Goal: Information Seeking & Learning: Find specific page/section

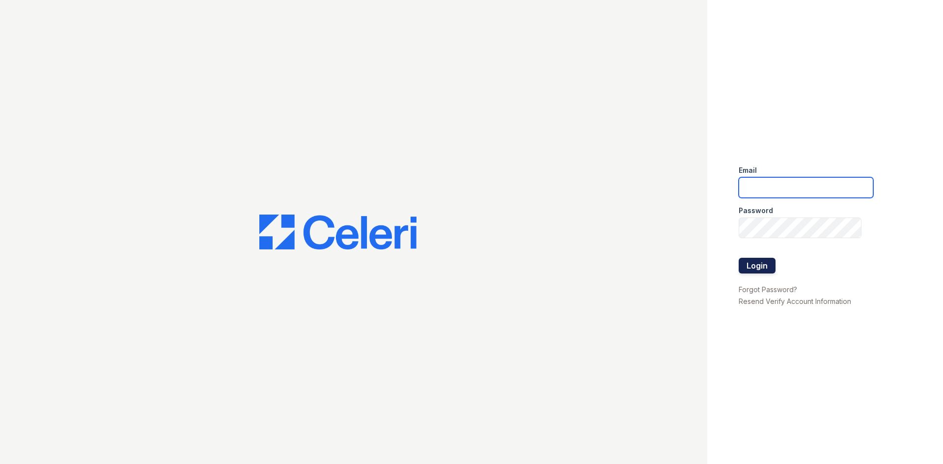
type input "[EMAIL_ADDRESS][DOMAIN_NAME]"
click at [762, 268] on button "Login" at bounding box center [756, 266] width 37 height 16
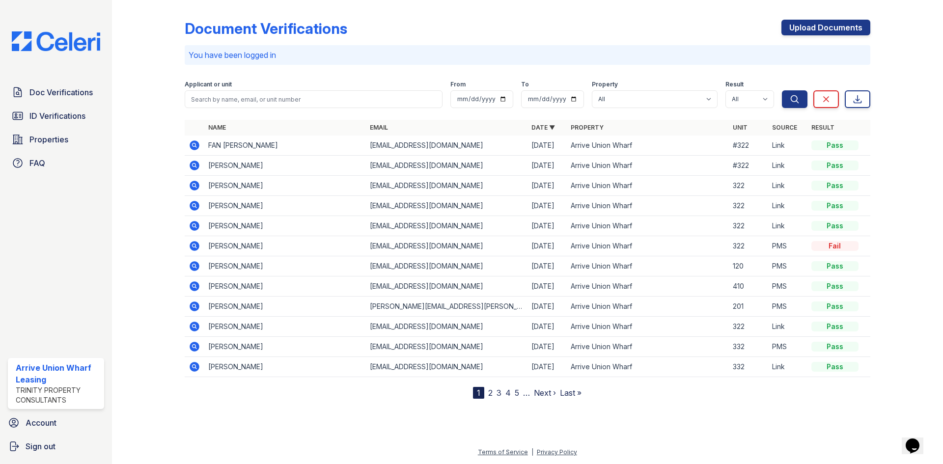
click at [193, 185] on icon at bounding box center [193, 185] width 2 height 2
click at [193, 144] on icon at bounding box center [193, 144] width 2 height 2
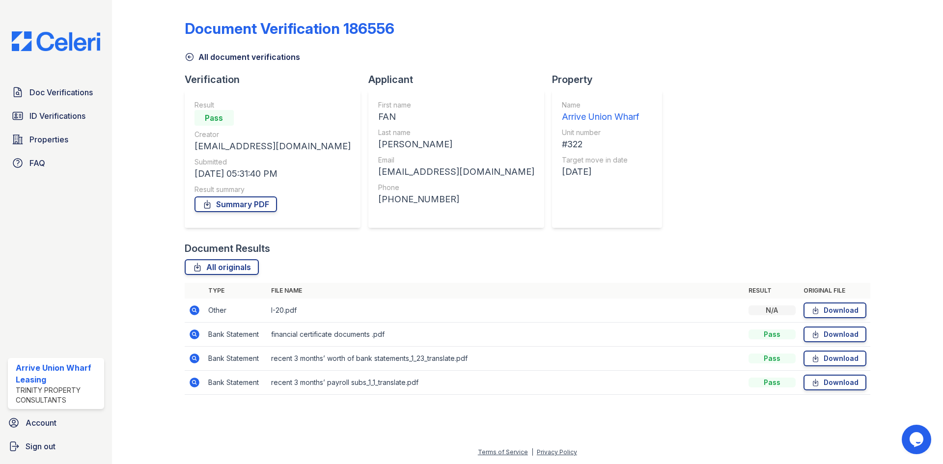
click at [195, 382] on icon at bounding box center [195, 383] width 12 height 12
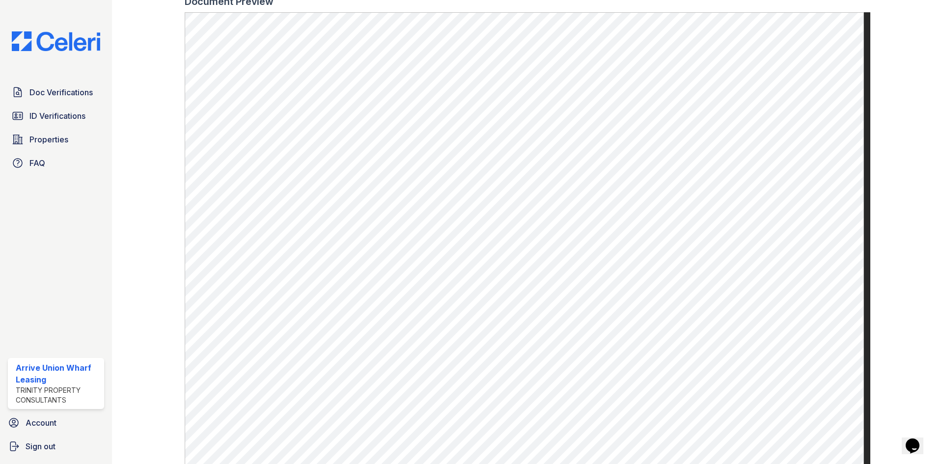
scroll to position [473, 0]
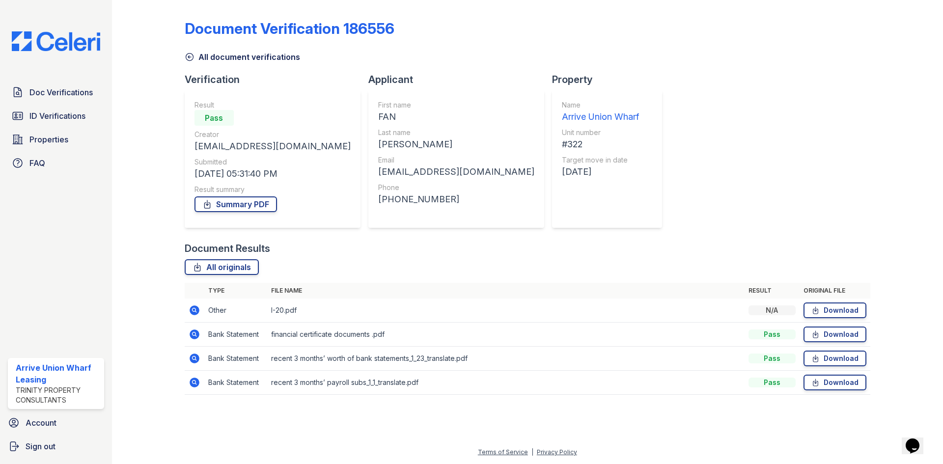
click at [192, 356] on icon at bounding box center [195, 359] width 10 height 10
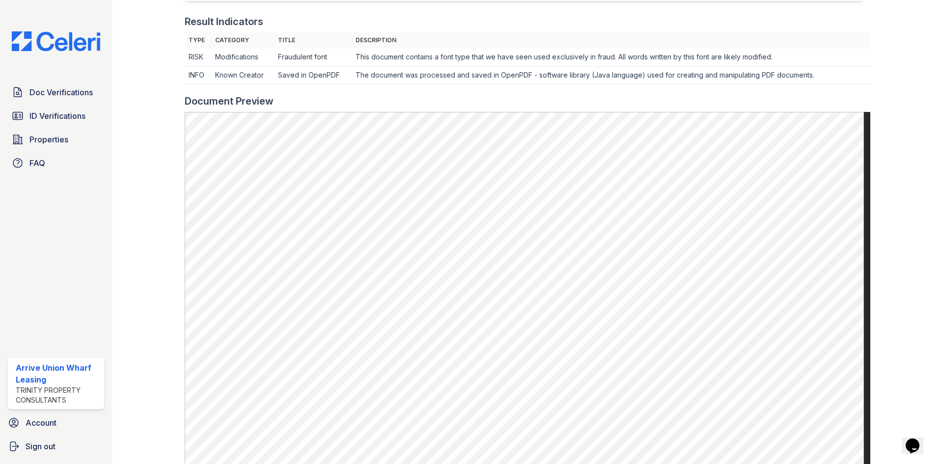
scroll to position [295, 0]
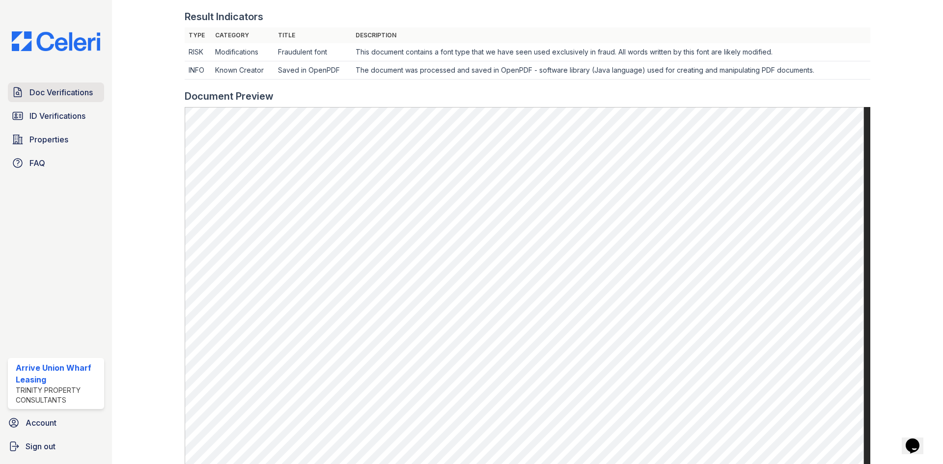
click at [65, 91] on span "Doc Verifications" at bounding box center [60, 92] width 63 height 12
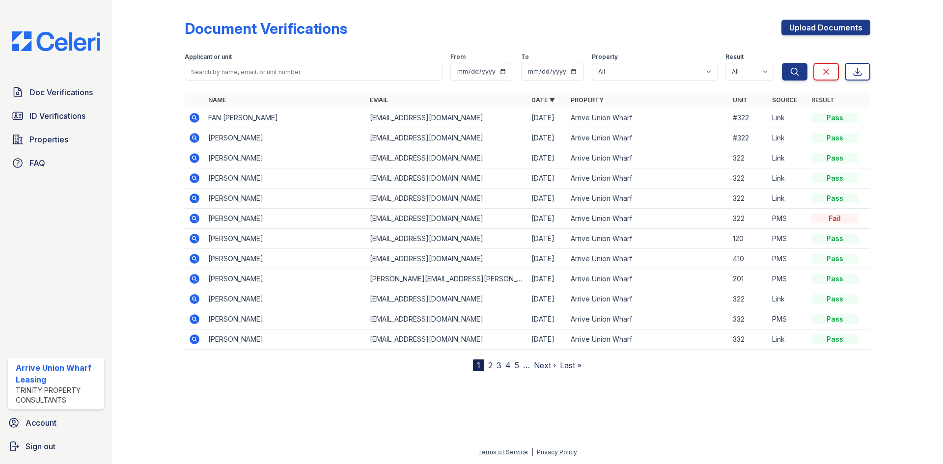
click at [194, 115] on icon at bounding box center [195, 118] width 12 height 12
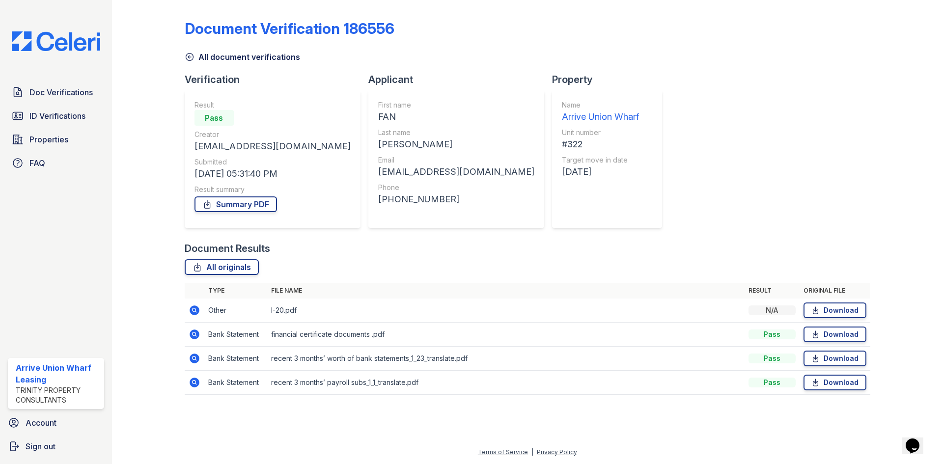
click at [193, 308] on icon at bounding box center [195, 310] width 12 height 12
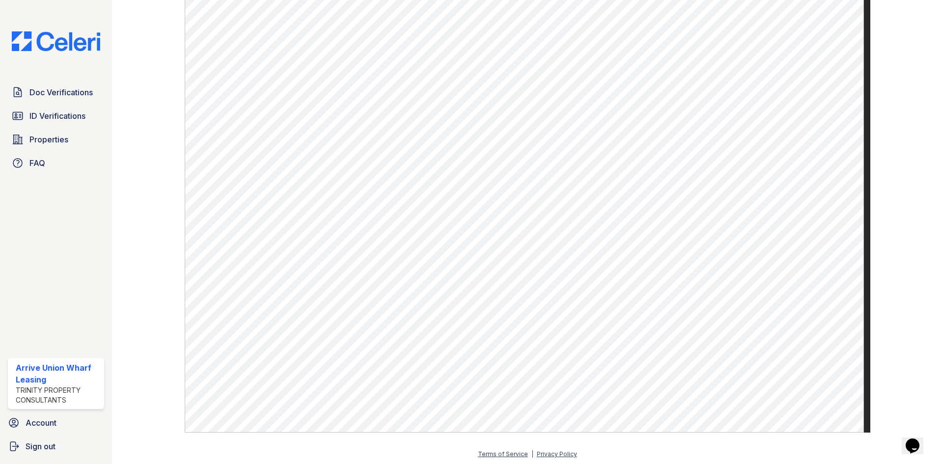
scroll to position [355, 0]
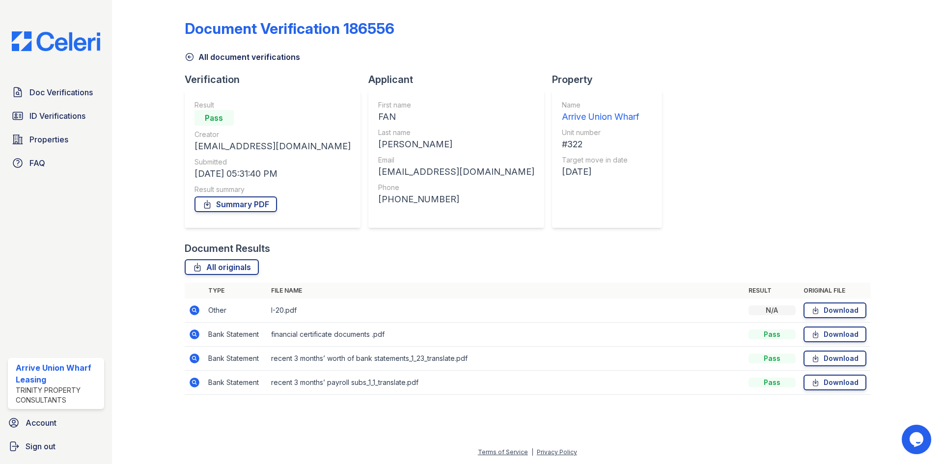
click at [197, 334] on icon at bounding box center [195, 334] width 10 height 10
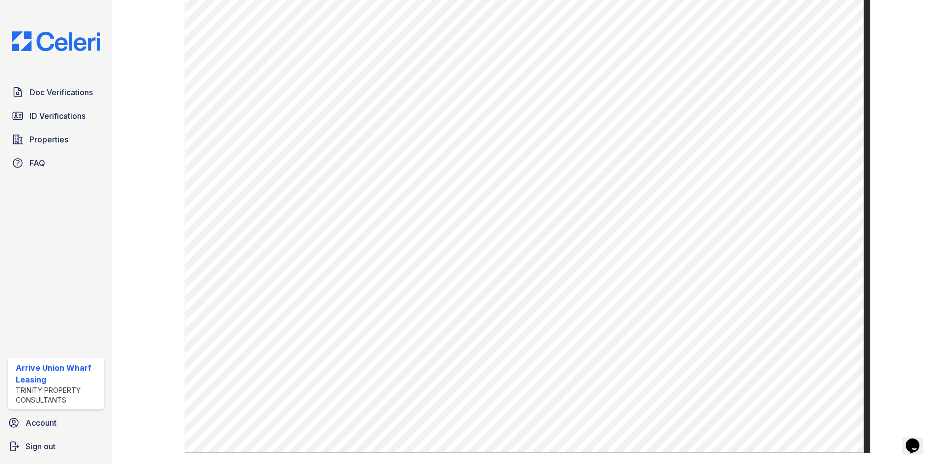
scroll to position [621, 0]
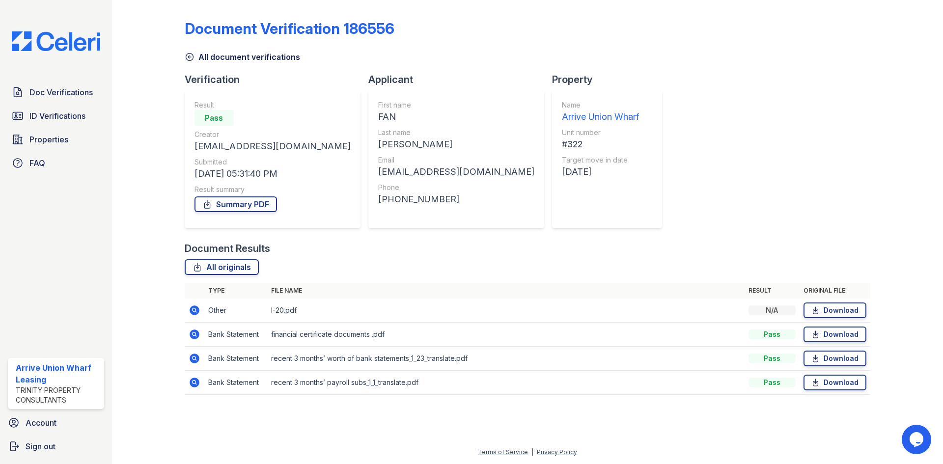
click at [192, 384] on icon at bounding box center [195, 383] width 10 height 10
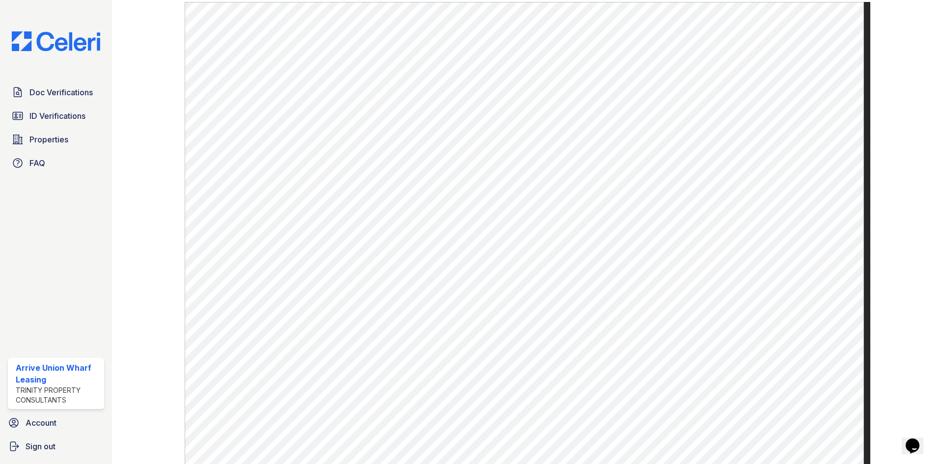
scroll to position [473, 0]
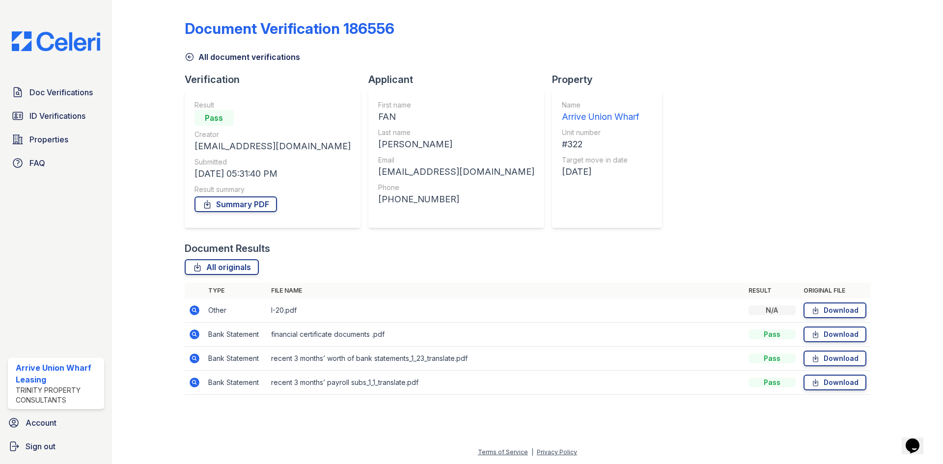
click at [197, 356] on icon at bounding box center [195, 359] width 10 height 10
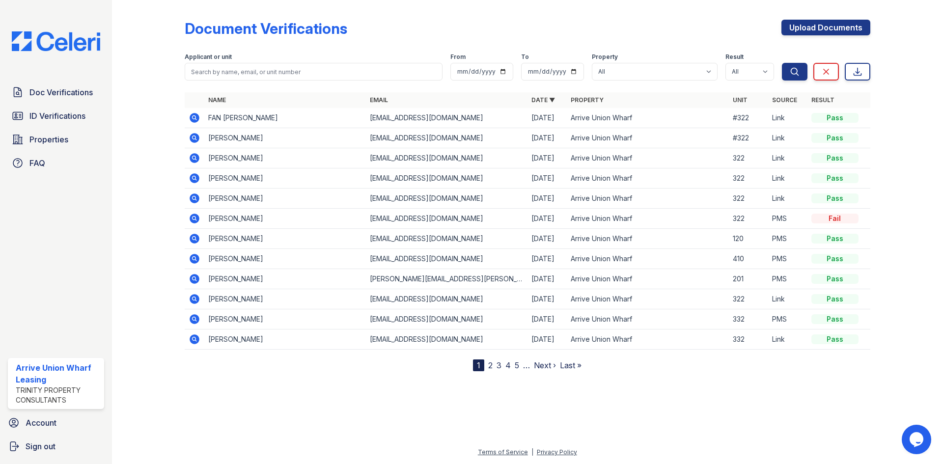
click at [196, 140] on icon at bounding box center [195, 138] width 12 height 12
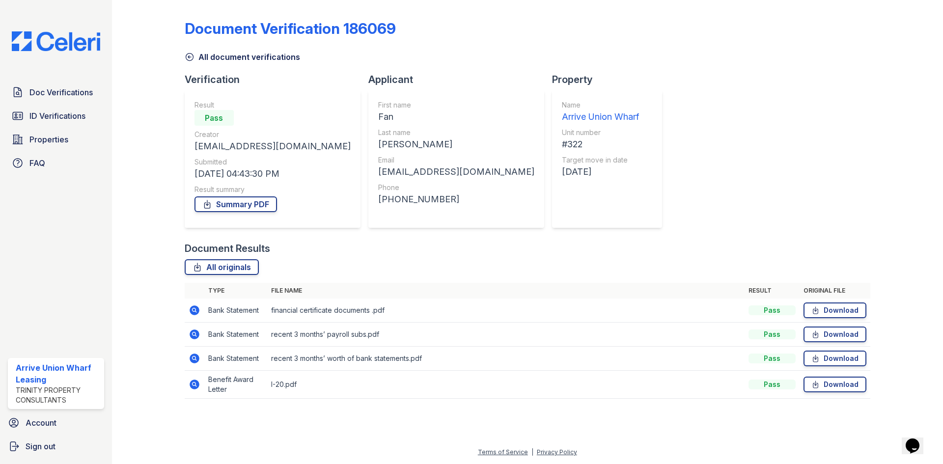
click at [193, 386] on icon at bounding box center [195, 385] width 10 height 10
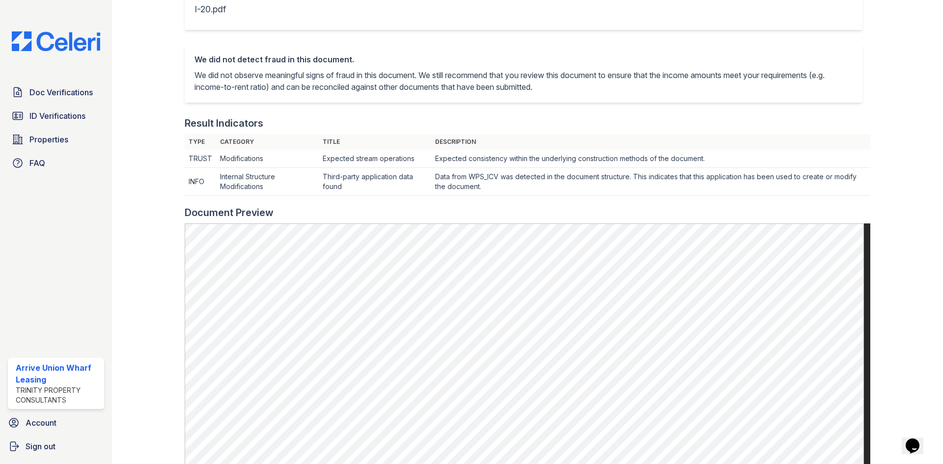
scroll to position [196, 0]
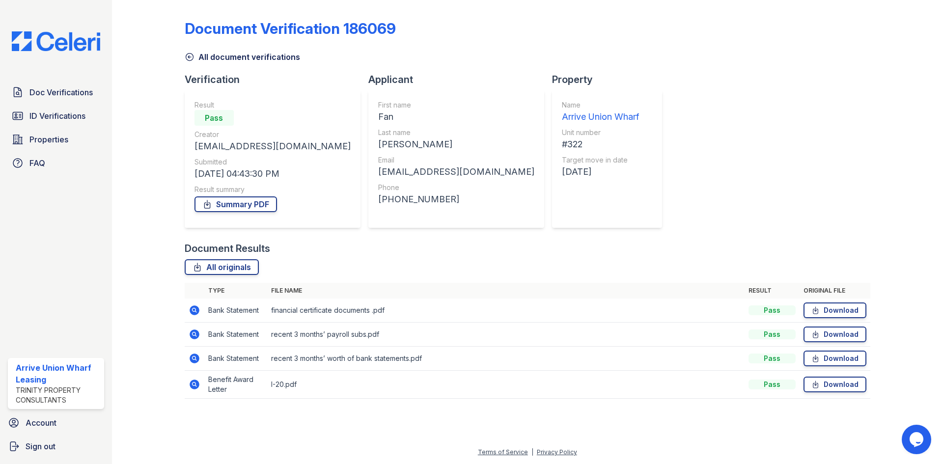
click at [195, 311] on icon at bounding box center [195, 310] width 12 height 12
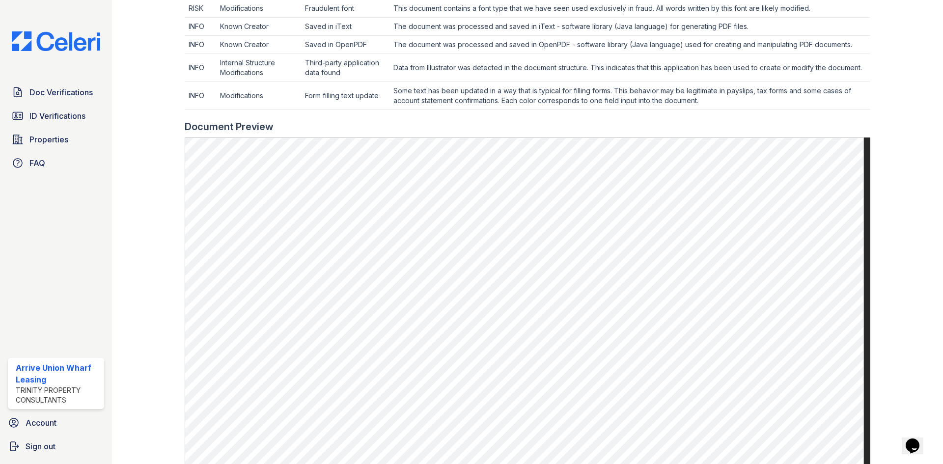
scroll to position [425, 0]
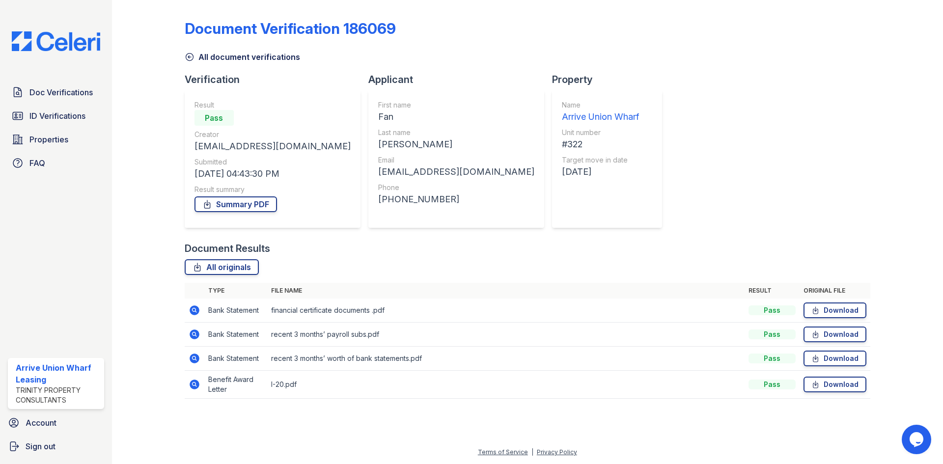
click at [193, 310] on icon at bounding box center [193, 309] width 2 height 2
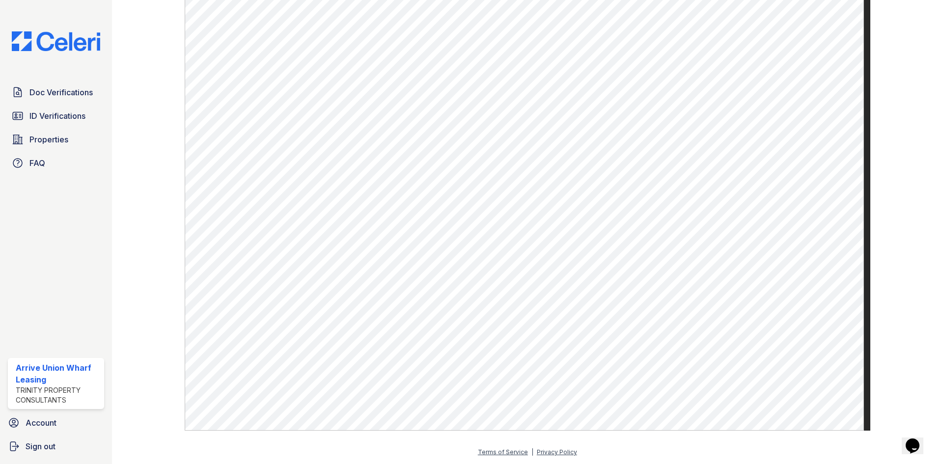
scroll to position [572, 0]
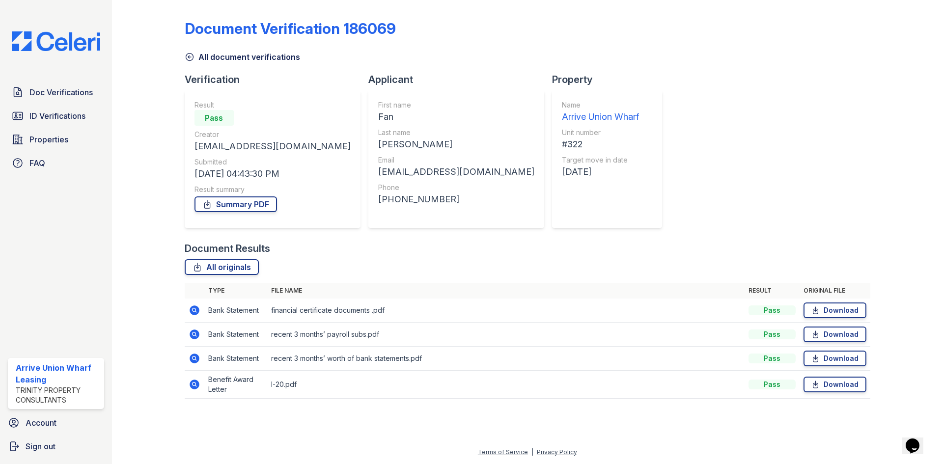
click at [193, 359] on icon at bounding box center [195, 359] width 12 height 12
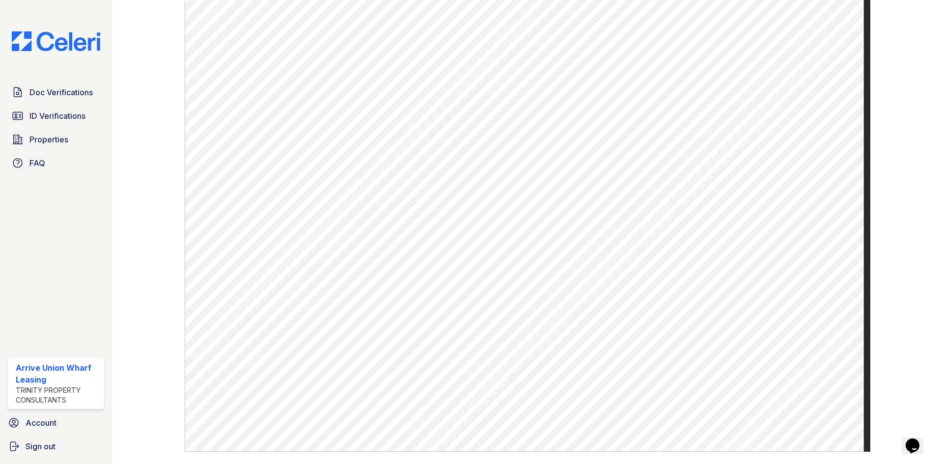
scroll to position [417, 0]
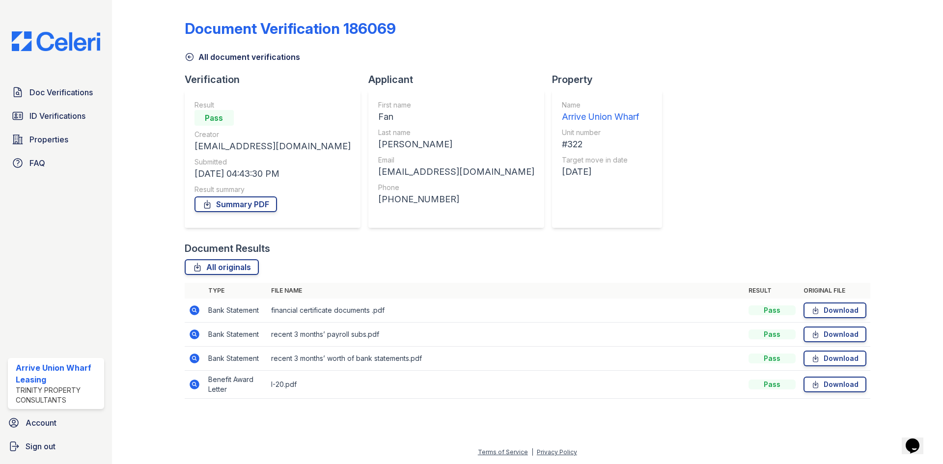
click at [194, 389] on icon at bounding box center [195, 385] width 12 height 12
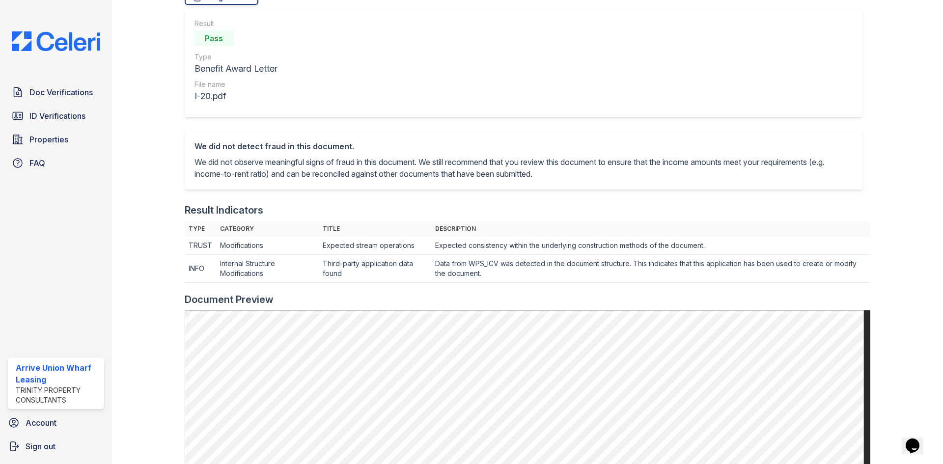
scroll to position [245, 0]
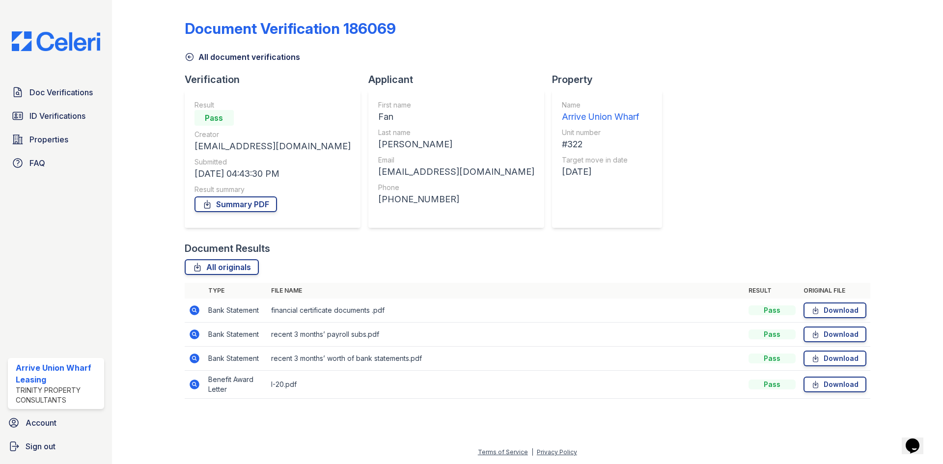
click at [195, 309] on icon at bounding box center [193, 309] width 2 height 2
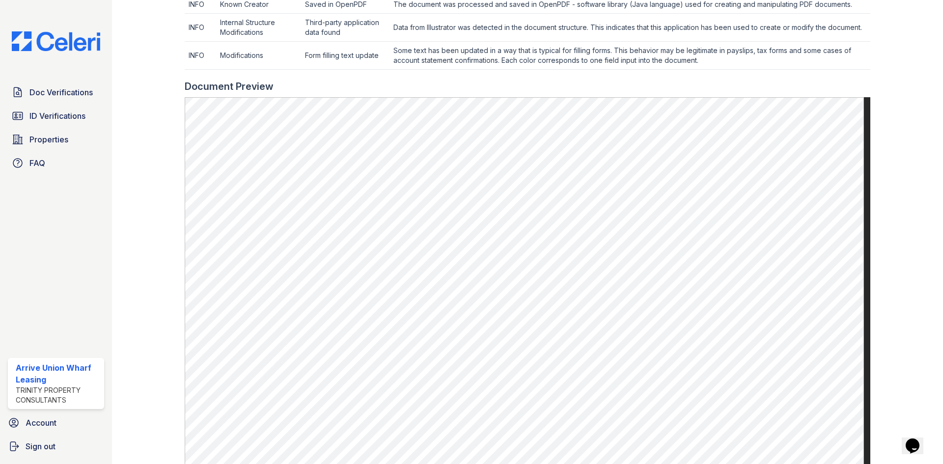
scroll to position [491, 0]
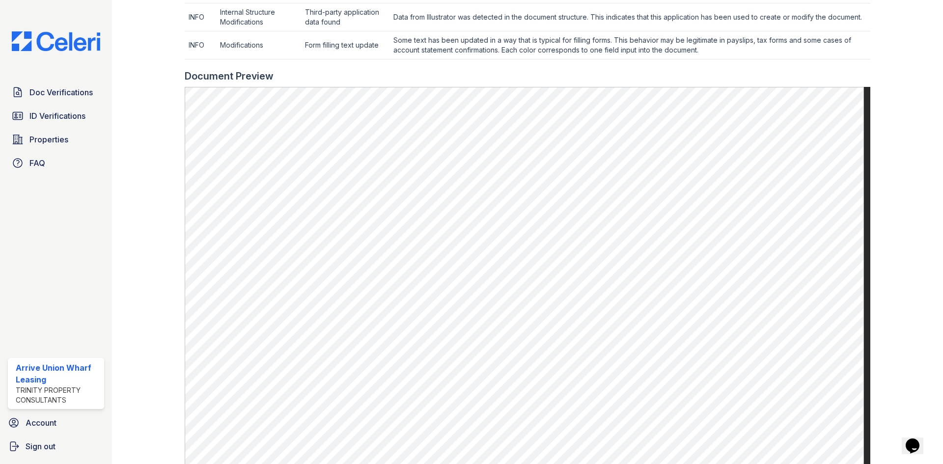
drag, startPoint x: 548, startPoint y: 333, endPoint x: 917, endPoint y: 226, distance: 384.1
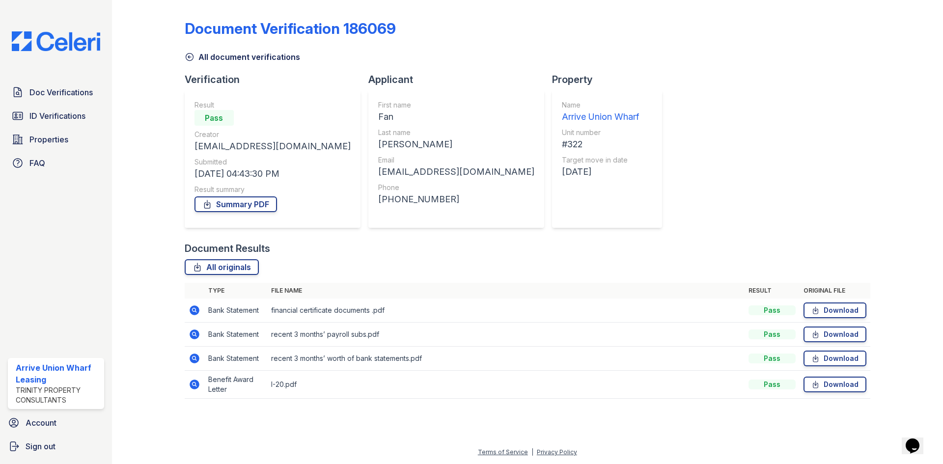
click at [200, 333] on icon at bounding box center [195, 334] width 12 height 12
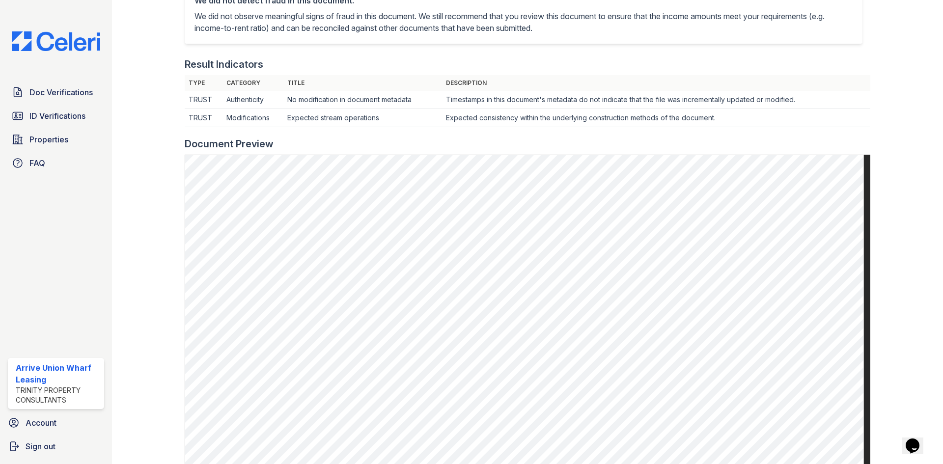
scroll to position [288, 0]
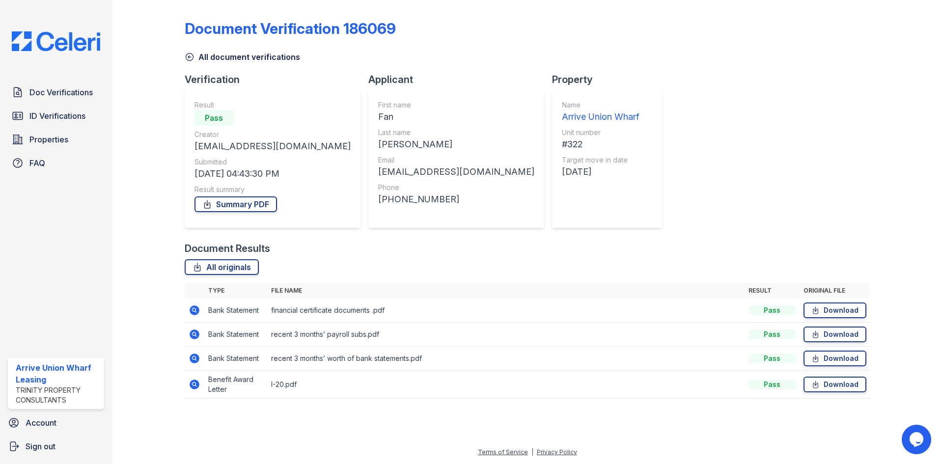
click at [197, 309] on icon at bounding box center [195, 310] width 10 height 10
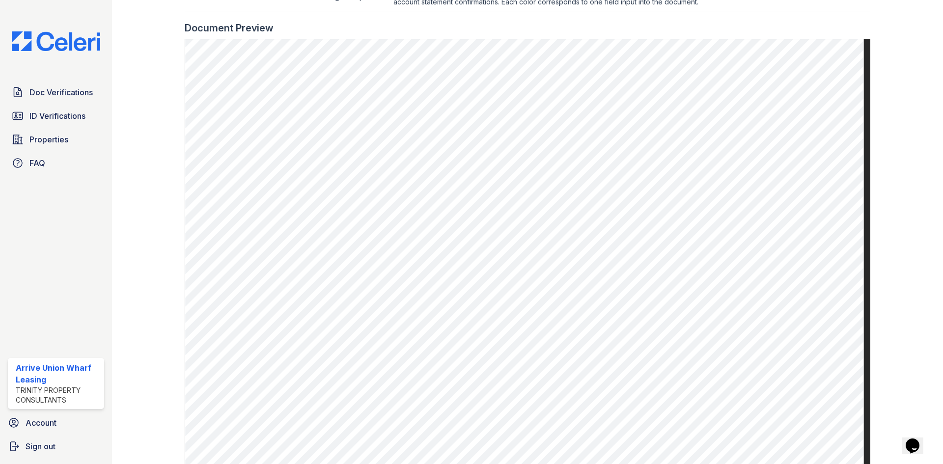
scroll to position [540, 0]
click at [38, 92] on span "Doc Verifications" at bounding box center [60, 92] width 63 height 12
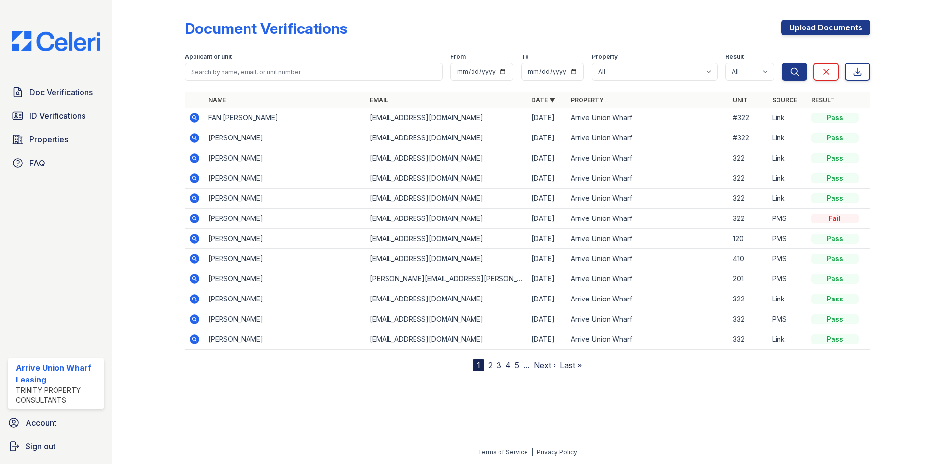
click at [195, 138] on icon at bounding box center [195, 138] width 12 height 12
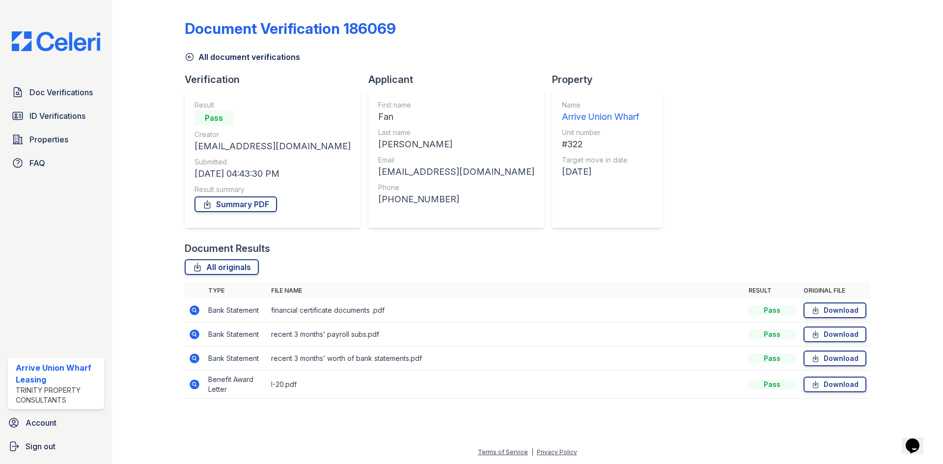
click at [190, 382] on icon at bounding box center [195, 385] width 12 height 12
click at [193, 386] on icon at bounding box center [195, 385] width 10 height 10
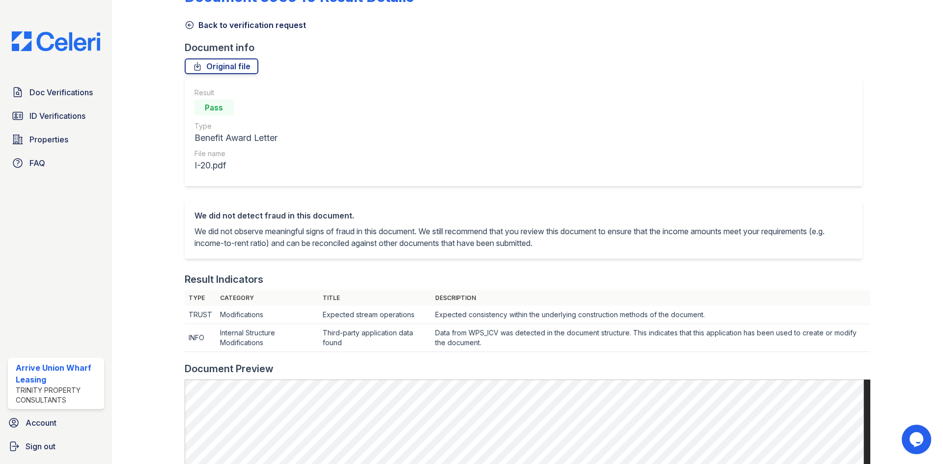
scroll to position [49, 0]
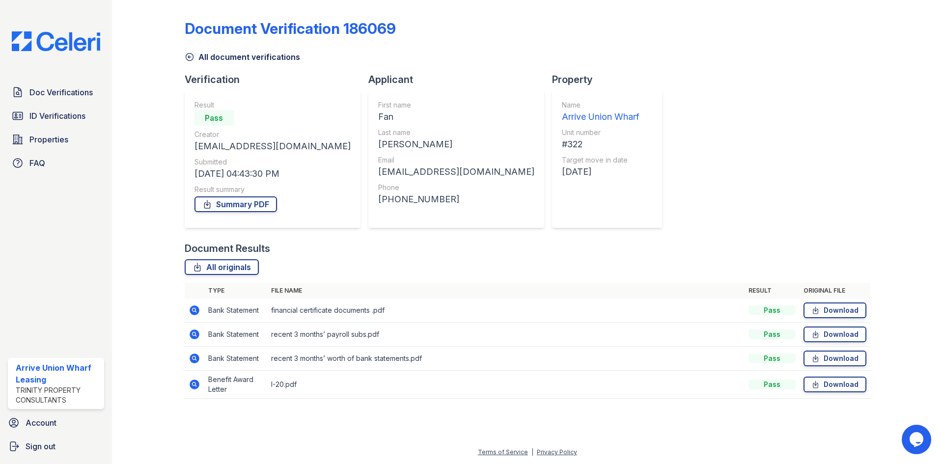
click at [182, 360] on div at bounding box center [156, 206] width 57 height 405
click at [195, 356] on icon at bounding box center [195, 359] width 10 height 10
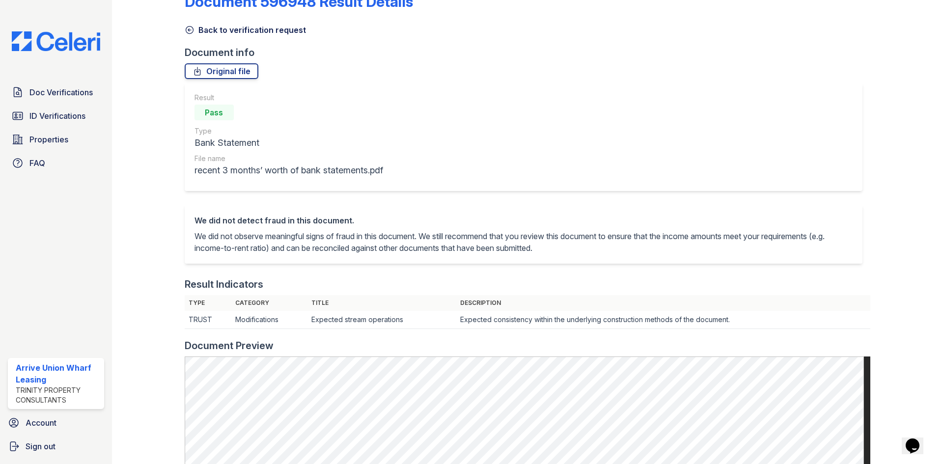
scroll to position [147, 0]
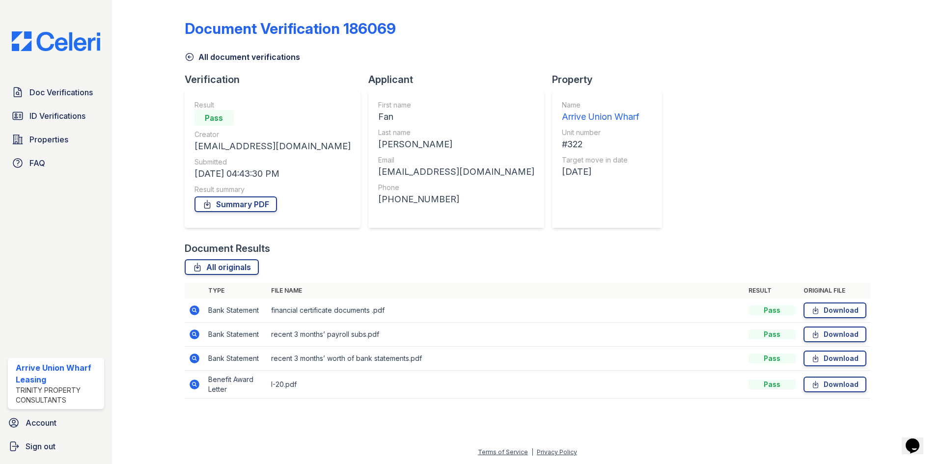
click at [195, 320] on td at bounding box center [195, 311] width 20 height 24
click at [196, 338] on icon at bounding box center [195, 334] width 10 height 10
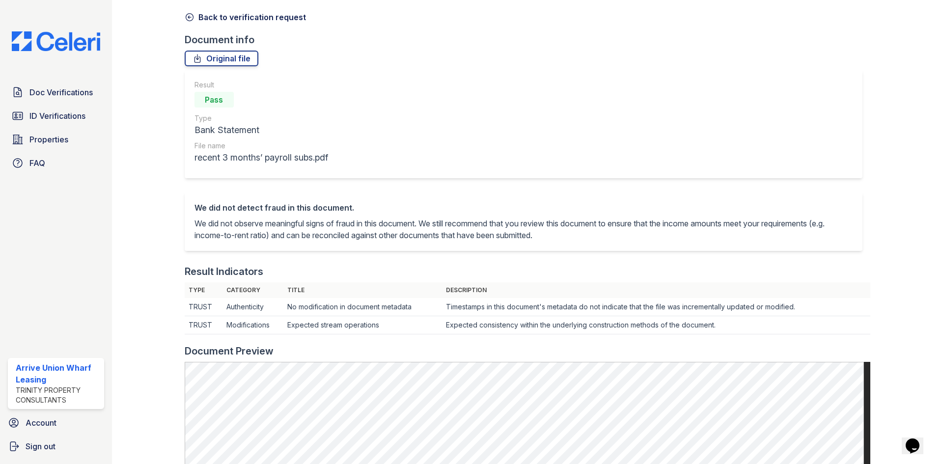
scroll to position [196, 0]
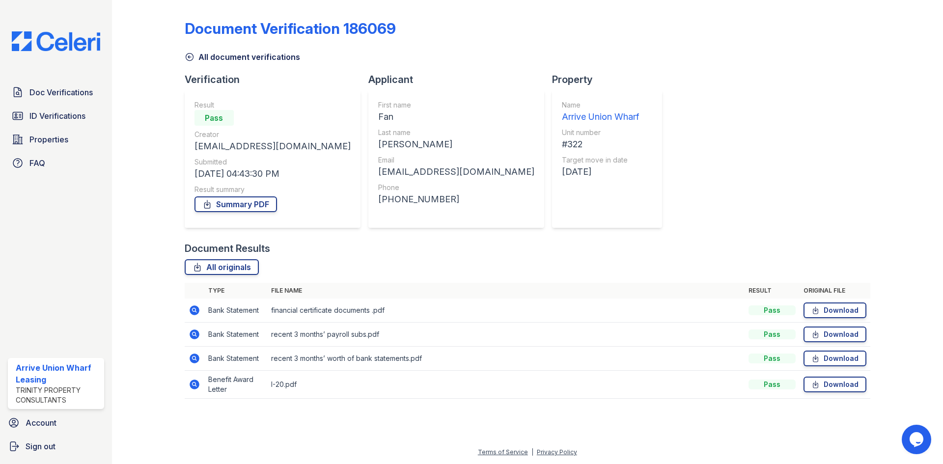
click at [191, 356] on icon at bounding box center [195, 359] width 10 height 10
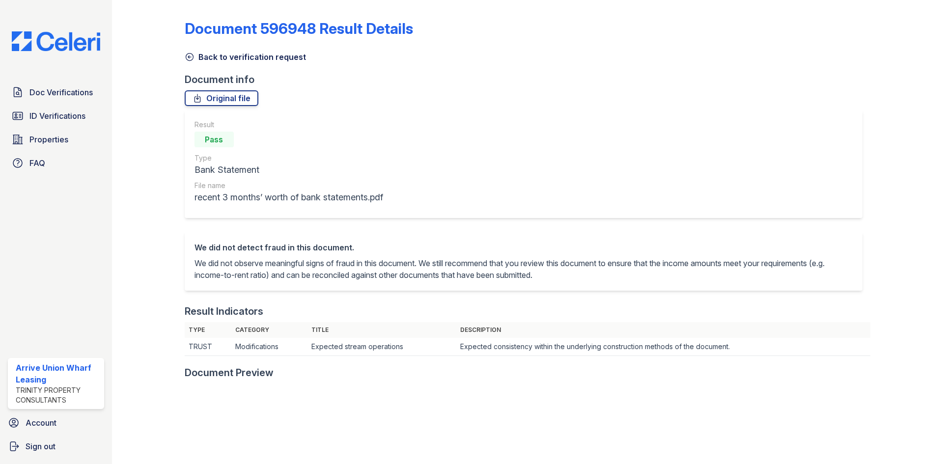
click at [193, 357] on div at bounding box center [527, 361] width 685 height 10
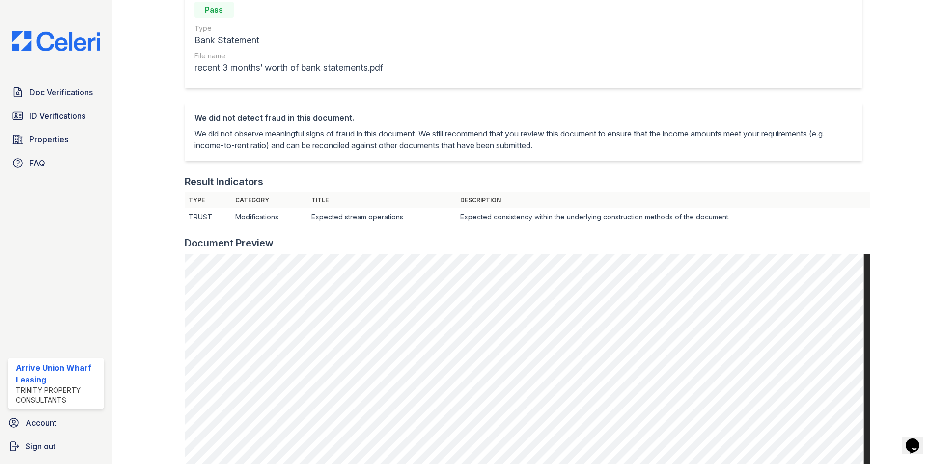
scroll to position [147, 0]
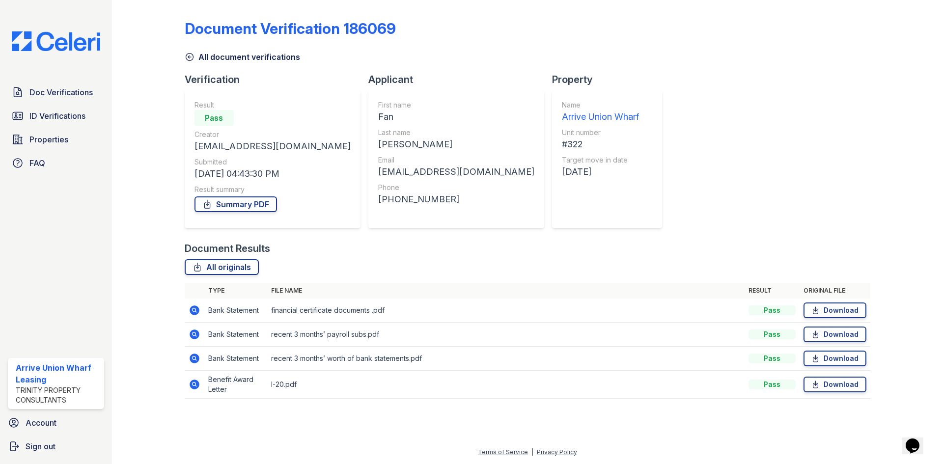
click at [196, 311] on icon at bounding box center [195, 310] width 10 height 10
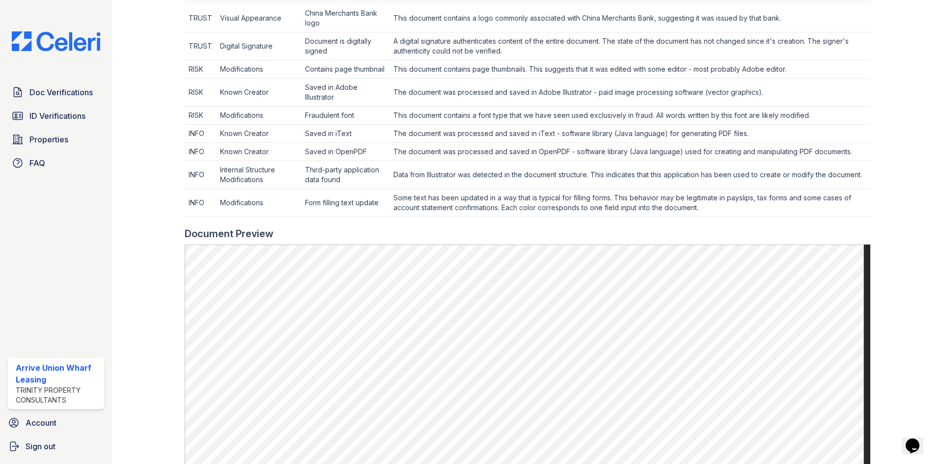
scroll to position [344, 0]
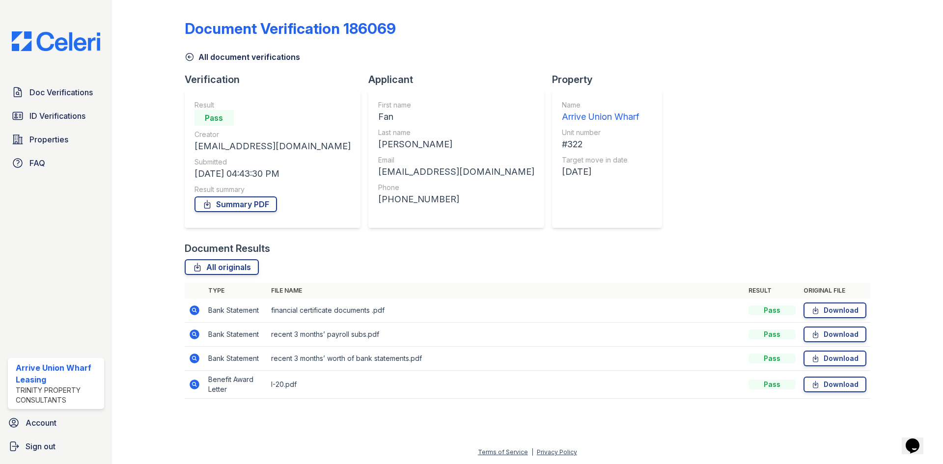
click at [185, 327] on td at bounding box center [195, 335] width 20 height 24
click at [192, 334] on icon at bounding box center [195, 334] width 12 height 12
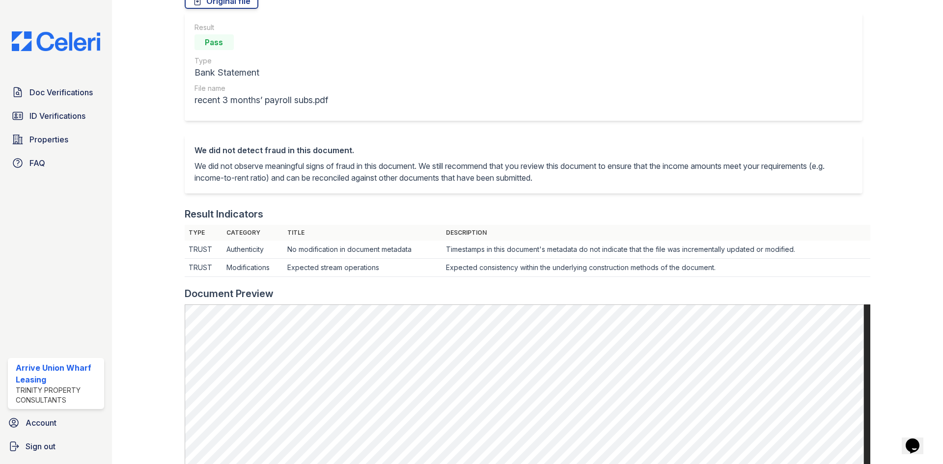
scroll to position [98, 0]
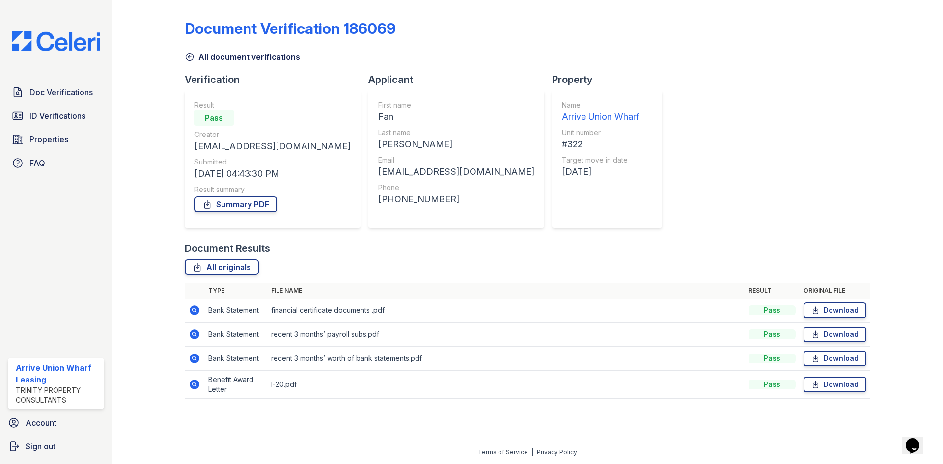
click at [197, 359] on icon at bounding box center [195, 359] width 10 height 10
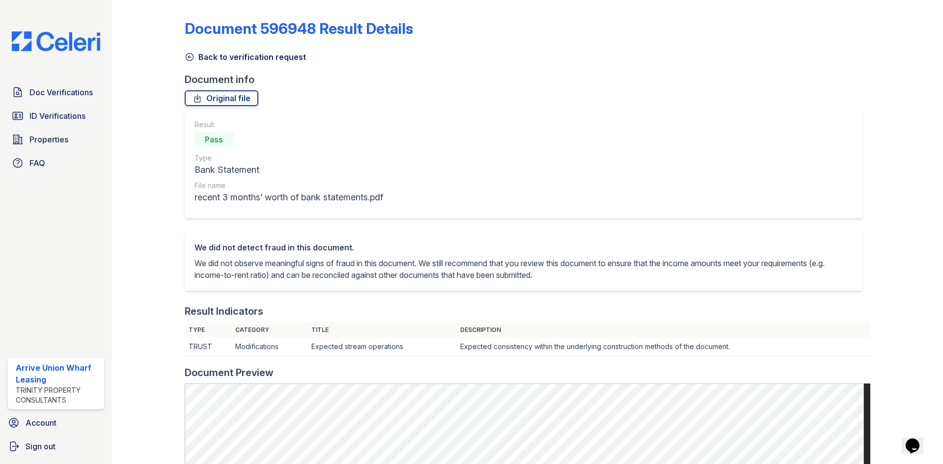
scroll to position [49, 0]
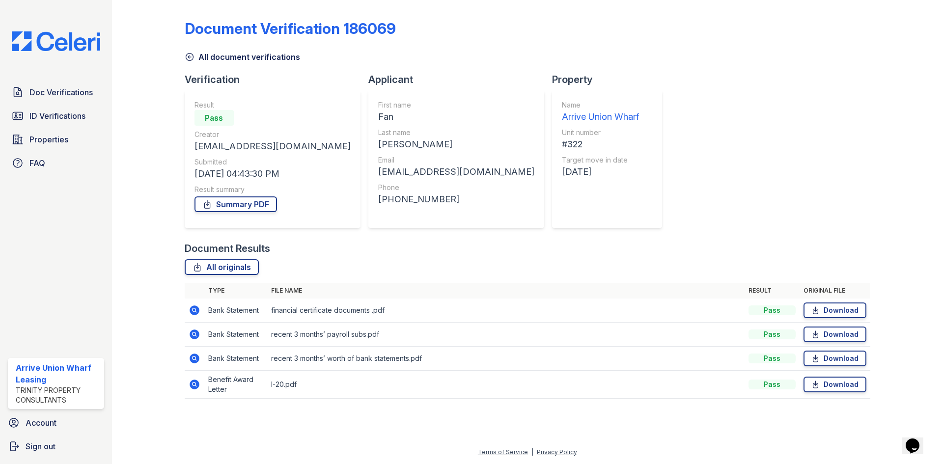
click at [192, 332] on icon at bounding box center [195, 334] width 10 height 10
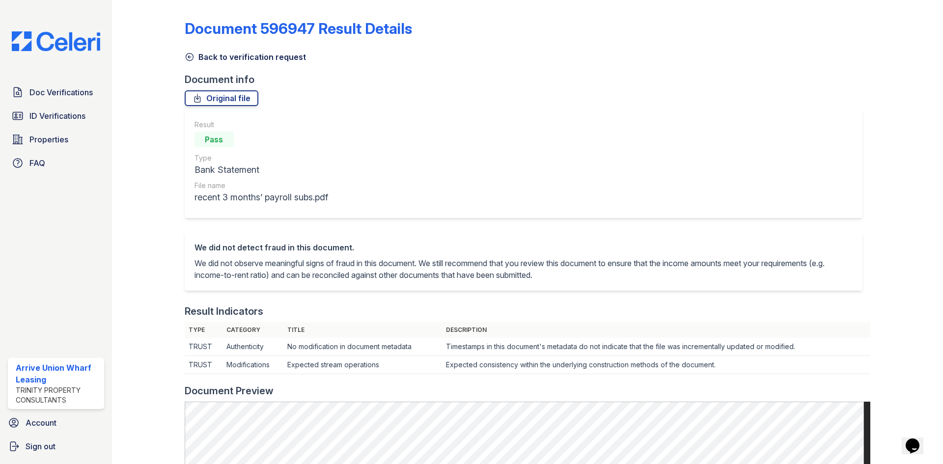
scroll to position [49, 0]
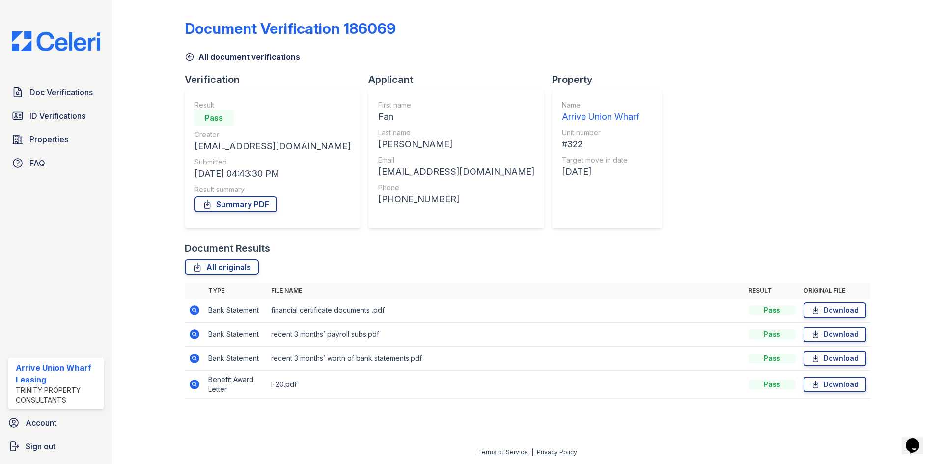
click at [192, 335] on icon at bounding box center [195, 334] width 10 height 10
click at [201, 360] on td at bounding box center [195, 359] width 20 height 24
click at [197, 359] on icon at bounding box center [195, 359] width 10 height 10
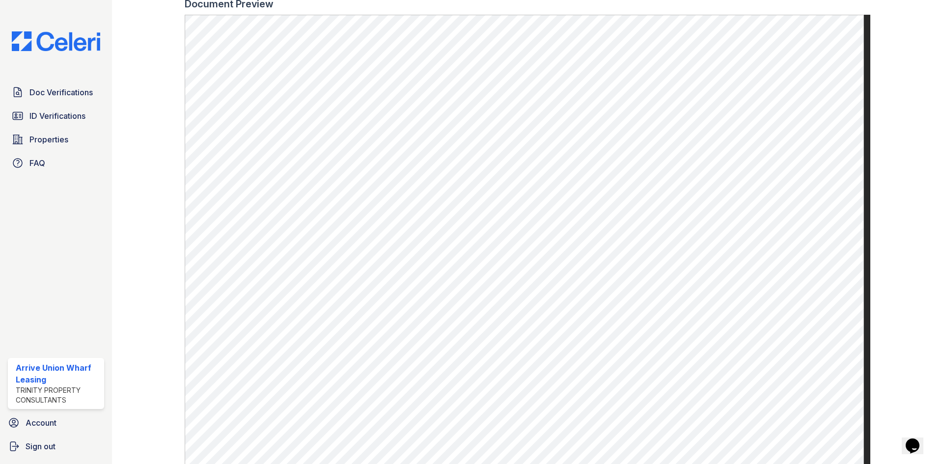
scroll to position [417, 0]
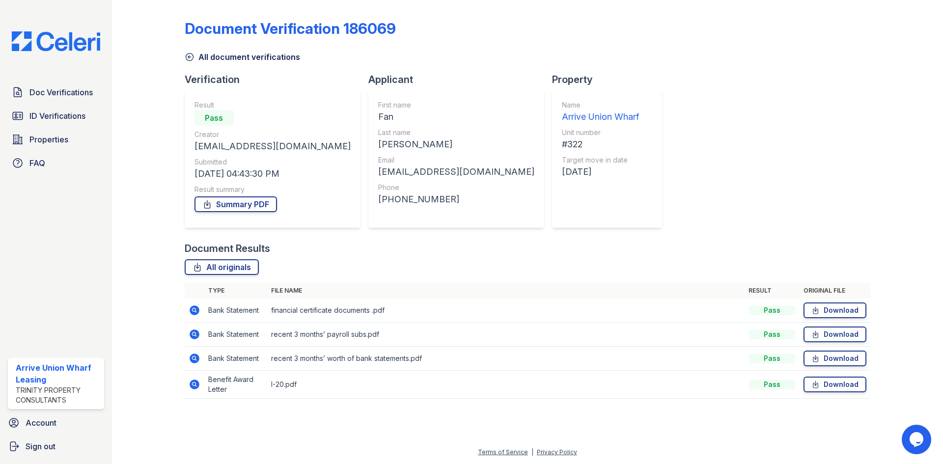
click at [197, 335] on icon at bounding box center [195, 334] width 10 height 10
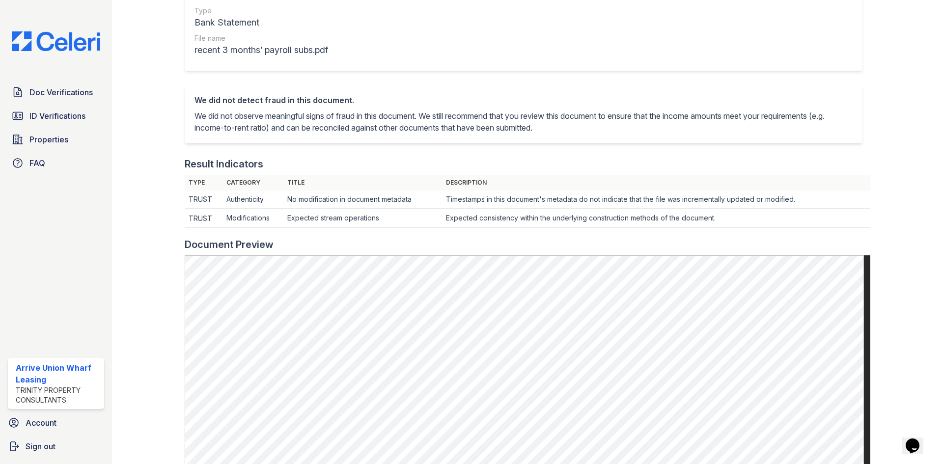
scroll to position [196, 0]
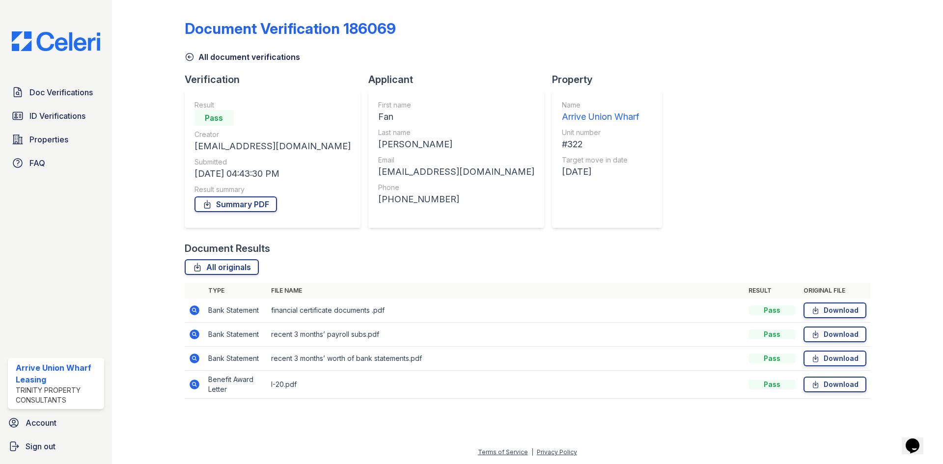
click at [196, 334] on icon at bounding box center [195, 334] width 10 height 10
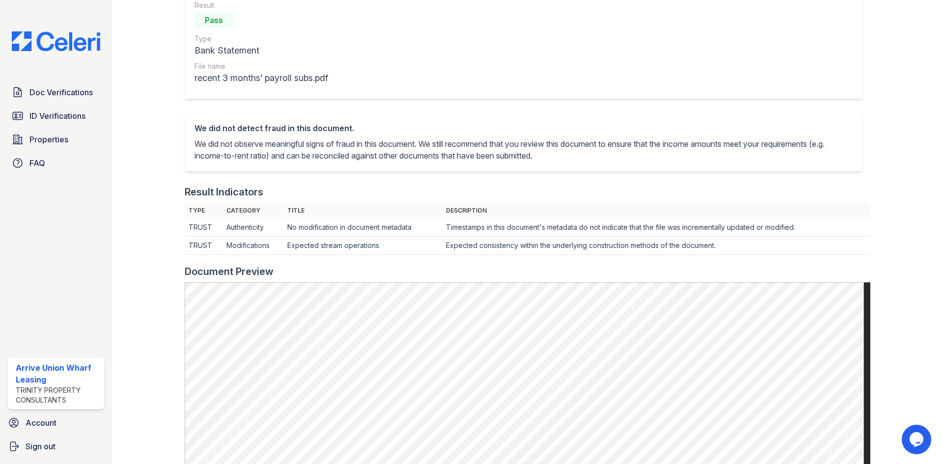
scroll to position [147, 0]
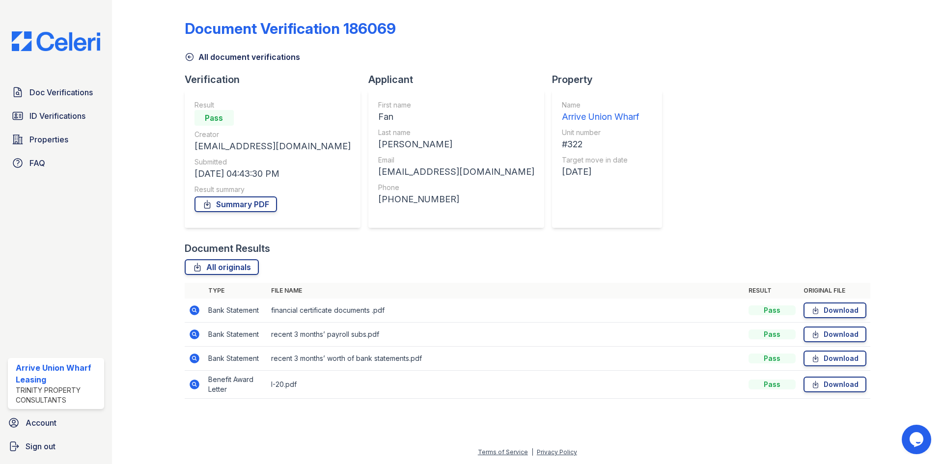
click at [196, 358] on icon at bounding box center [195, 359] width 10 height 10
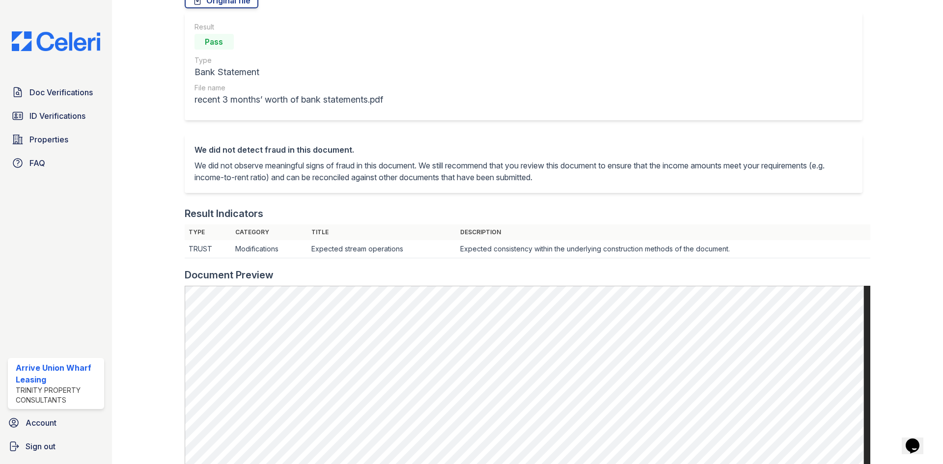
scroll to position [98, 0]
click at [69, 96] on span "Doc Verifications" at bounding box center [60, 92] width 63 height 12
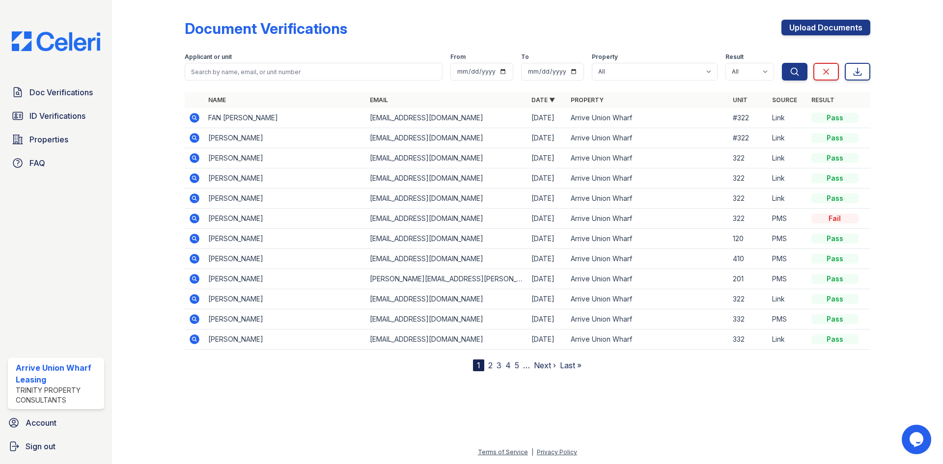
click at [196, 120] on icon at bounding box center [195, 118] width 12 height 12
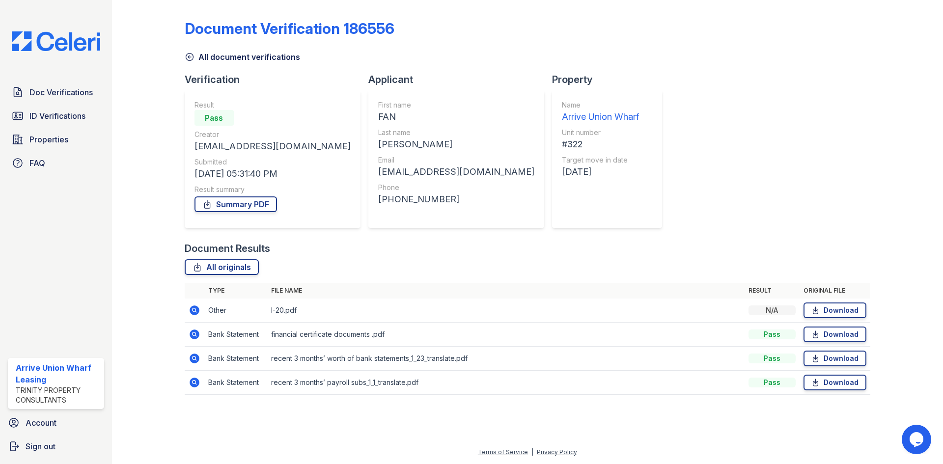
click at [190, 330] on icon at bounding box center [195, 334] width 12 height 12
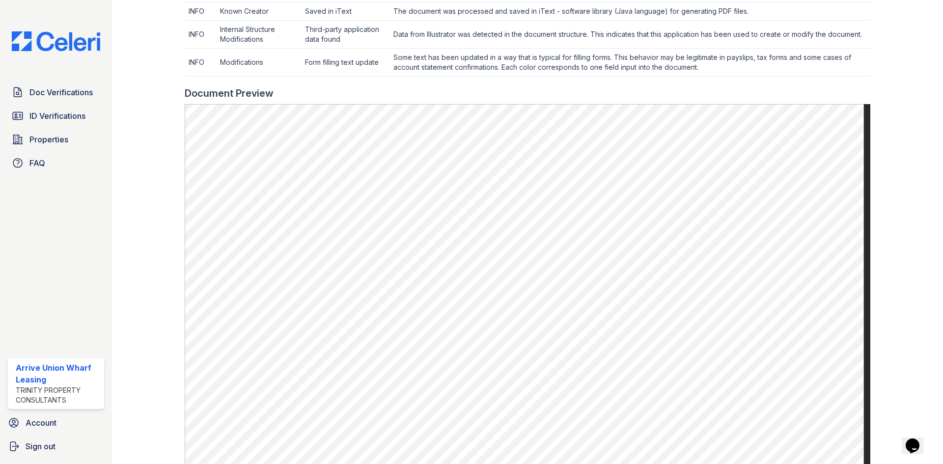
scroll to position [523, 0]
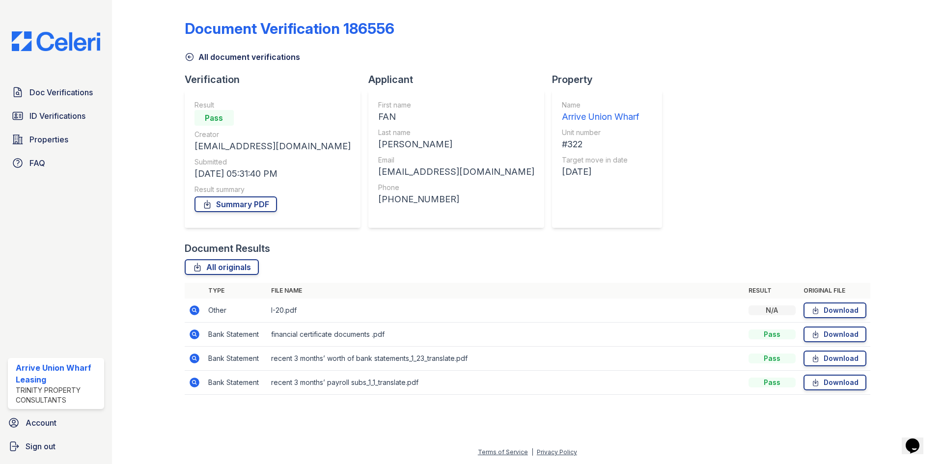
click at [198, 358] on icon at bounding box center [195, 359] width 10 height 10
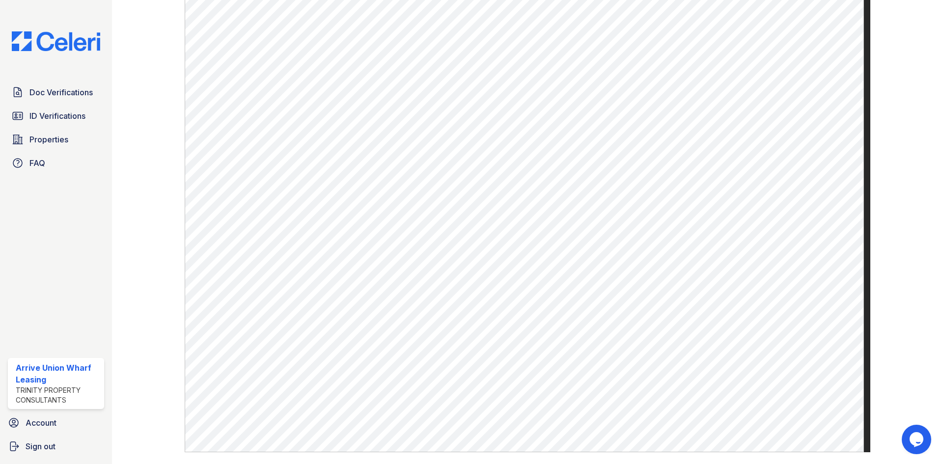
scroll to position [414, 0]
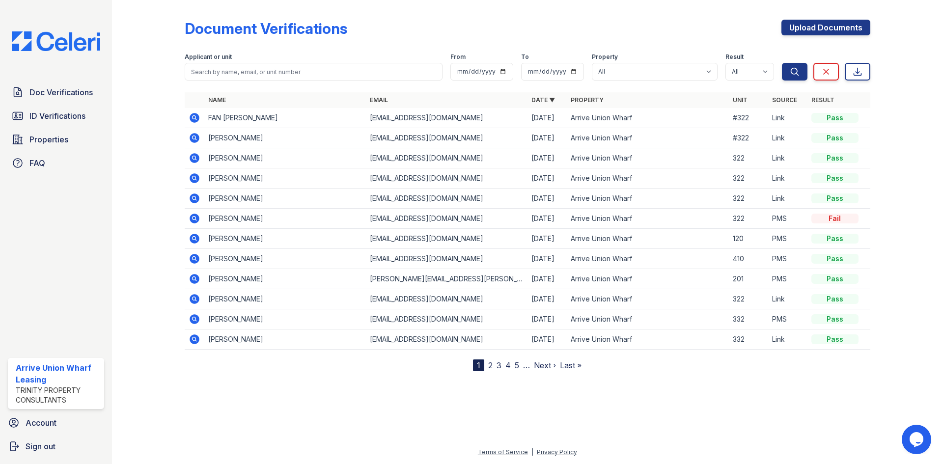
click at [194, 116] on icon at bounding box center [193, 117] width 2 height 2
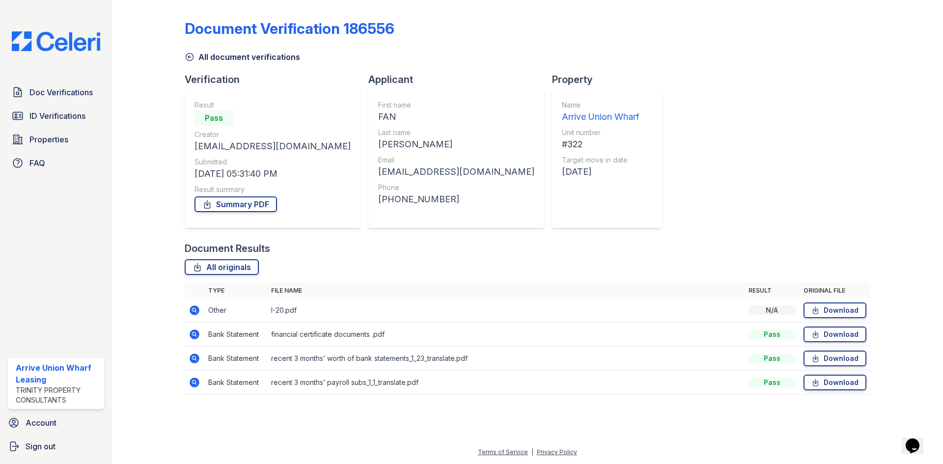
click at [192, 361] on icon at bounding box center [195, 359] width 10 height 10
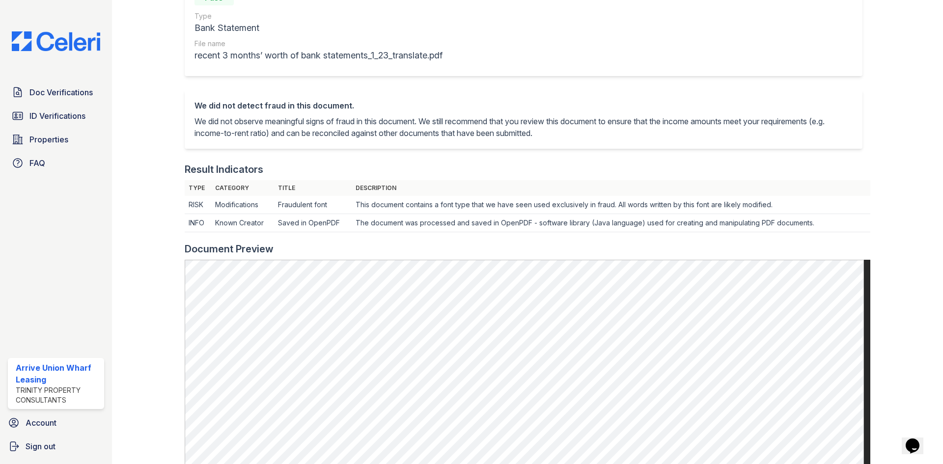
scroll to position [147, 0]
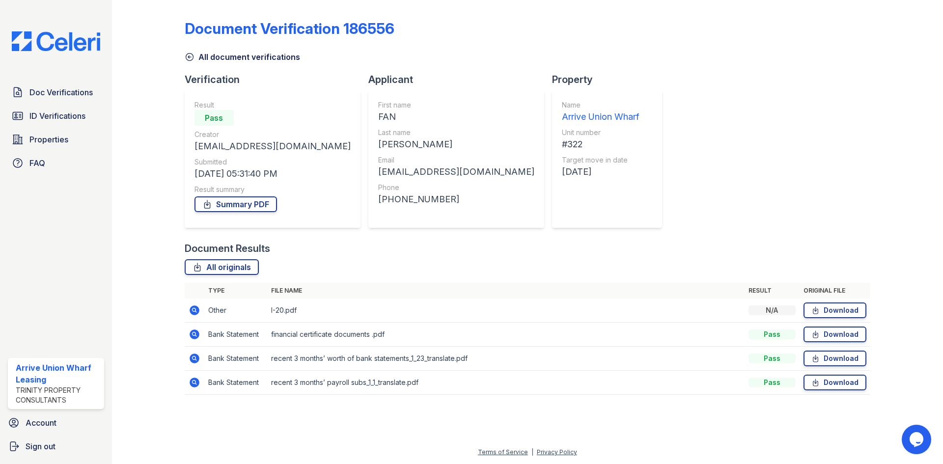
click at [197, 358] on icon at bounding box center [195, 359] width 10 height 10
click at [191, 382] on icon at bounding box center [195, 383] width 10 height 10
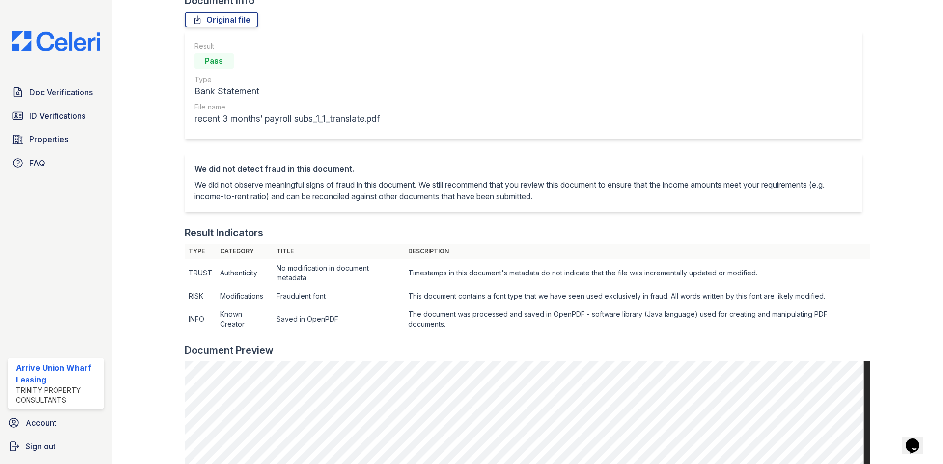
scroll to position [49, 0]
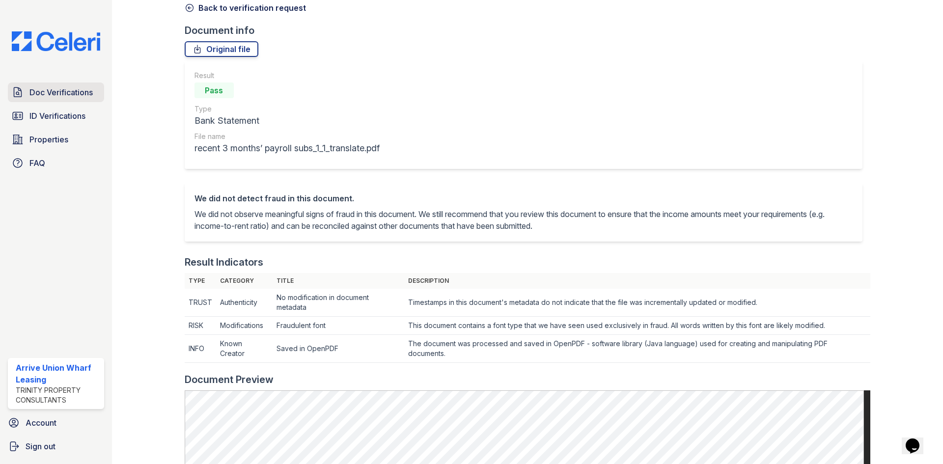
click at [72, 95] on span "Doc Verifications" at bounding box center [60, 92] width 63 height 12
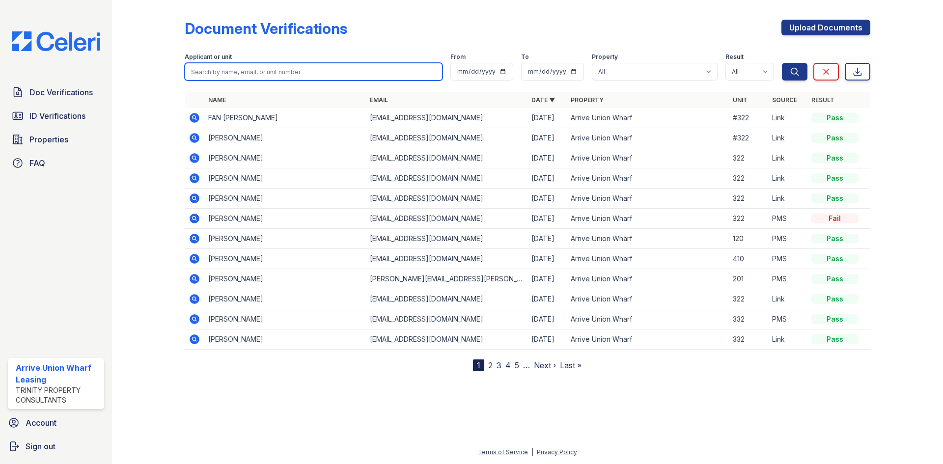
click at [237, 73] on input "search" at bounding box center [314, 72] width 258 height 18
type input "jeremy"
click at [782, 63] on button "Search" at bounding box center [795, 72] width 26 height 18
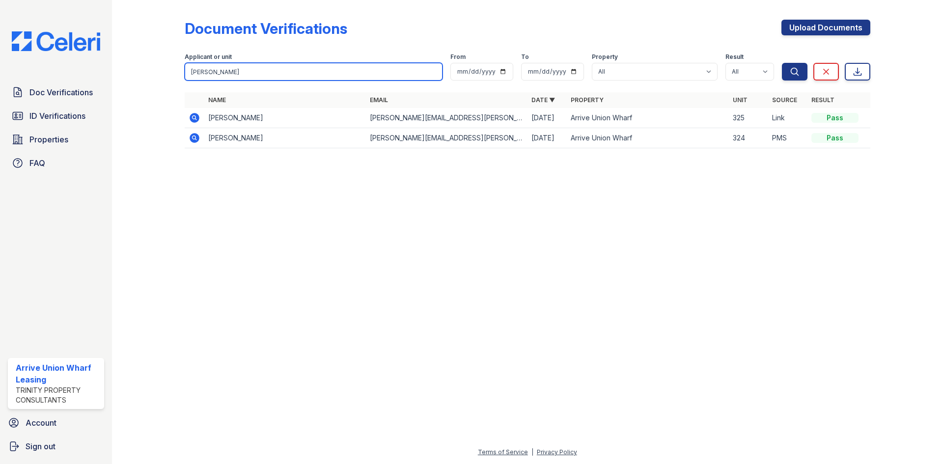
drag, startPoint x: 245, startPoint y: 73, endPoint x: 0, endPoint y: 68, distance: 245.5
click at [0, 68] on div "Doc Verifications ID Verifications Properties FAQ Arrive Union Wharf Leasing Tr…" at bounding box center [471, 232] width 943 height 464
type input "keonm"
click at [782, 63] on button "Search" at bounding box center [795, 72] width 26 height 18
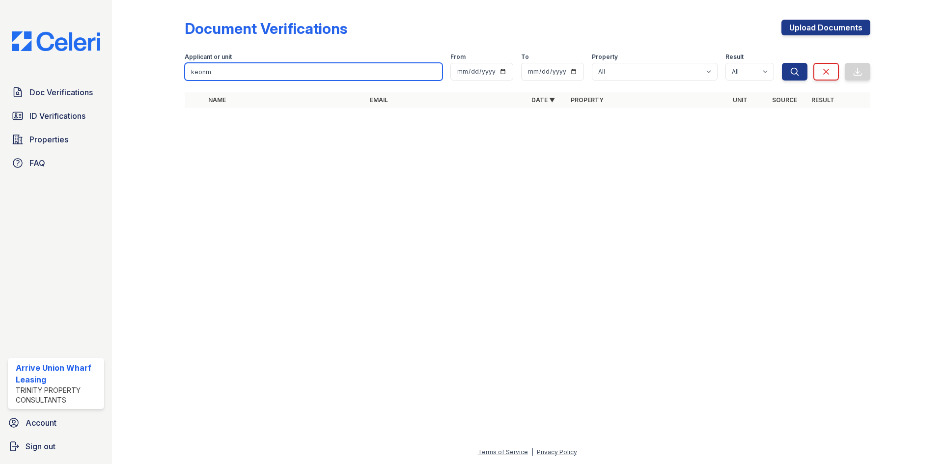
click at [239, 71] on input "keonm" at bounding box center [314, 72] width 258 height 18
type input "keon"
click at [782, 63] on button "Search" at bounding box center [795, 72] width 26 height 18
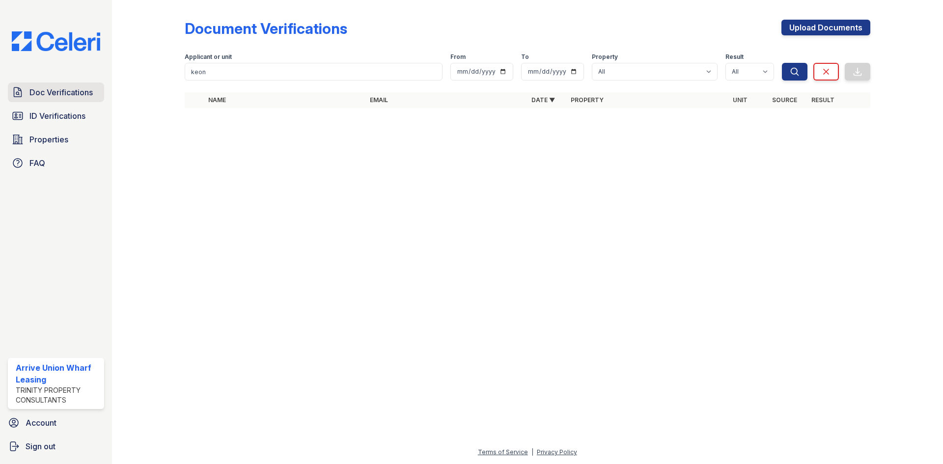
click at [61, 93] on span "Doc Verifications" at bounding box center [60, 92] width 63 height 12
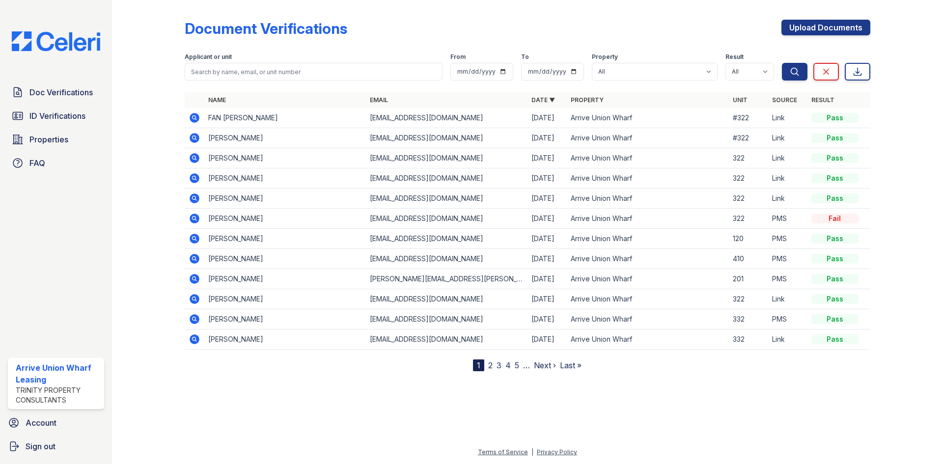
click at [195, 240] on icon at bounding box center [195, 239] width 12 height 12
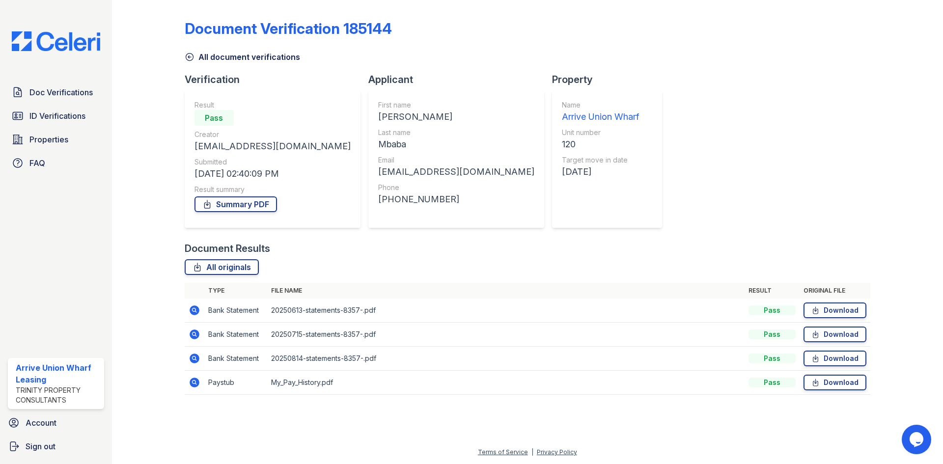
click at [190, 380] on icon at bounding box center [195, 383] width 12 height 12
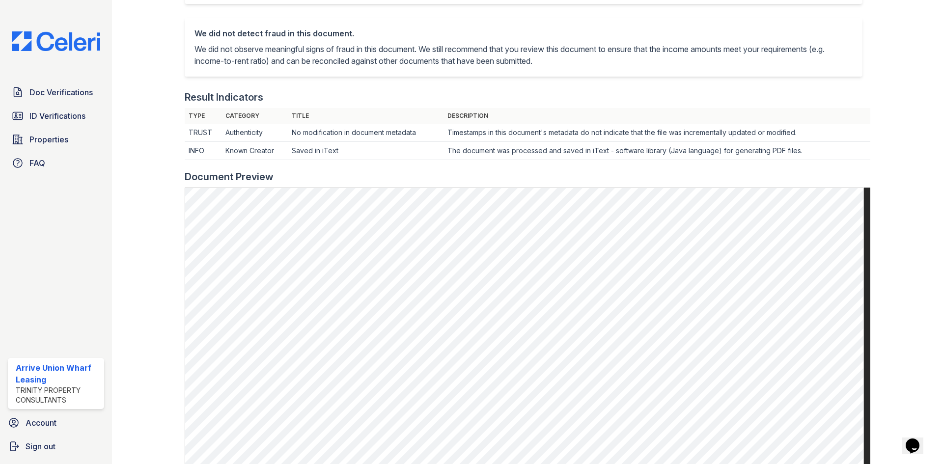
scroll to position [245, 0]
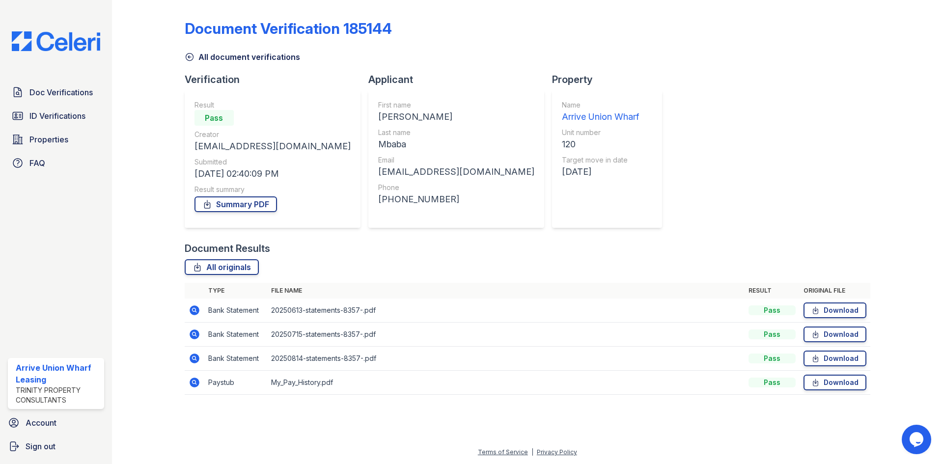
click at [198, 354] on icon at bounding box center [195, 359] width 12 height 12
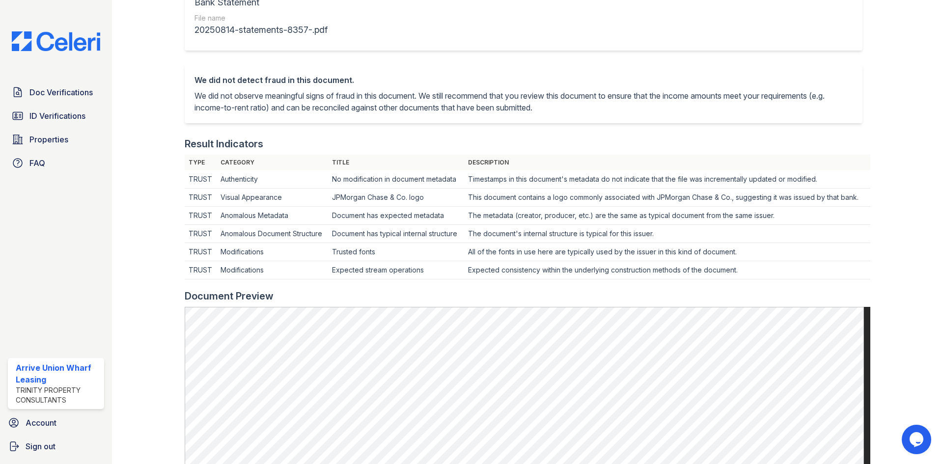
scroll to position [147, 0]
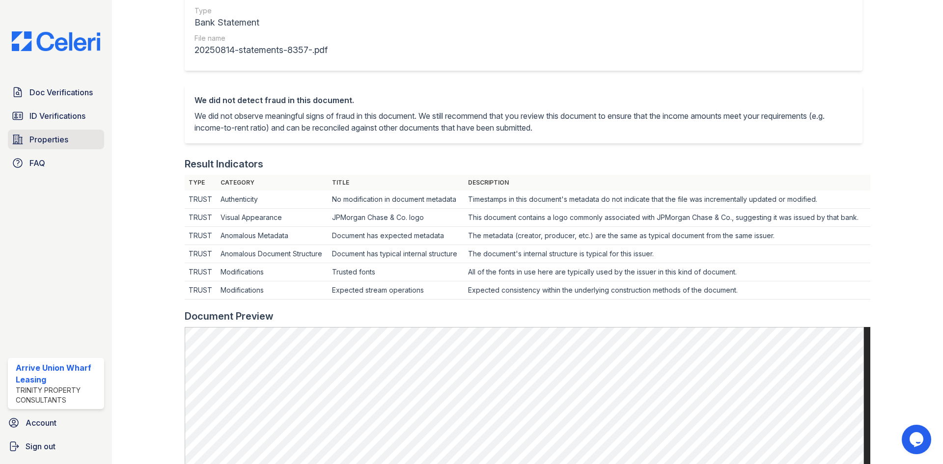
click at [54, 139] on span "Properties" at bounding box center [48, 140] width 39 height 12
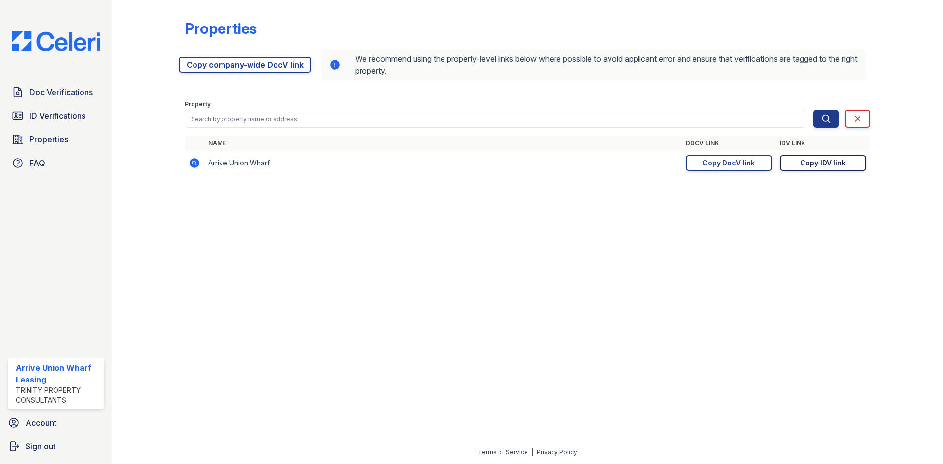
click at [835, 164] on div "Copy IDV link" at bounding box center [823, 163] width 46 height 10
click at [41, 95] on span "Doc Verifications" at bounding box center [60, 92] width 63 height 12
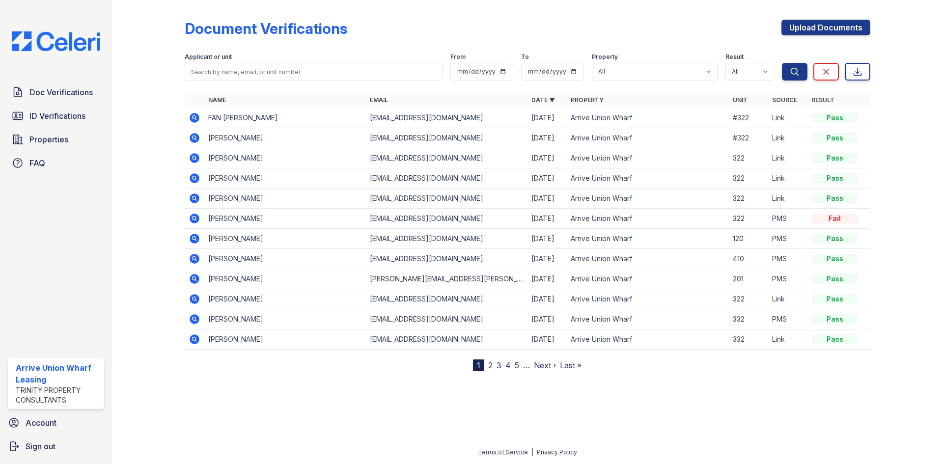
click at [197, 242] on icon at bounding box center [195, 239] width 10 height 10
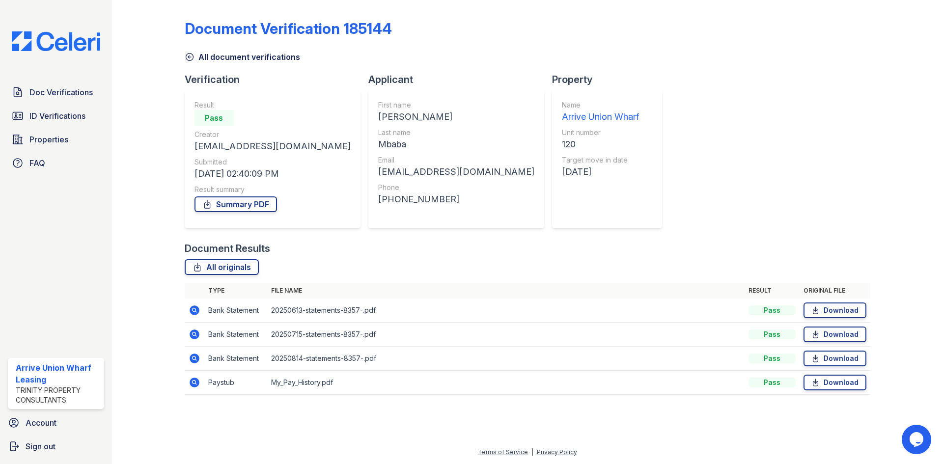
click at [194, 384] on icon at bounding box center [195, 383] width 10 height 10
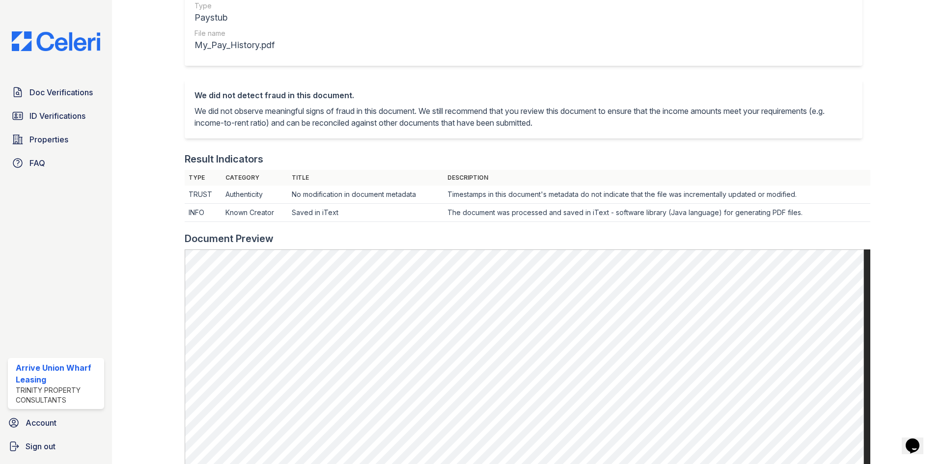
scroll to position [196, 0]
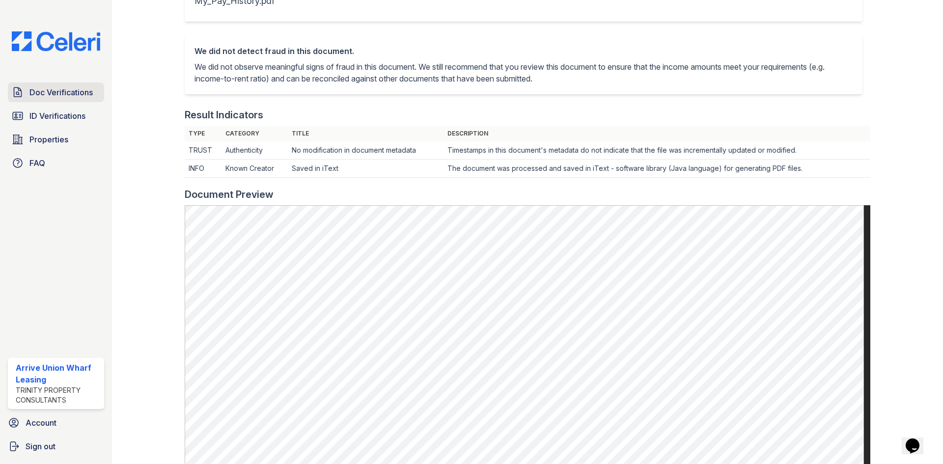
click at [75, 92] on span "Doc Verifications" at bounding box center [60, 92] width 63 height 12
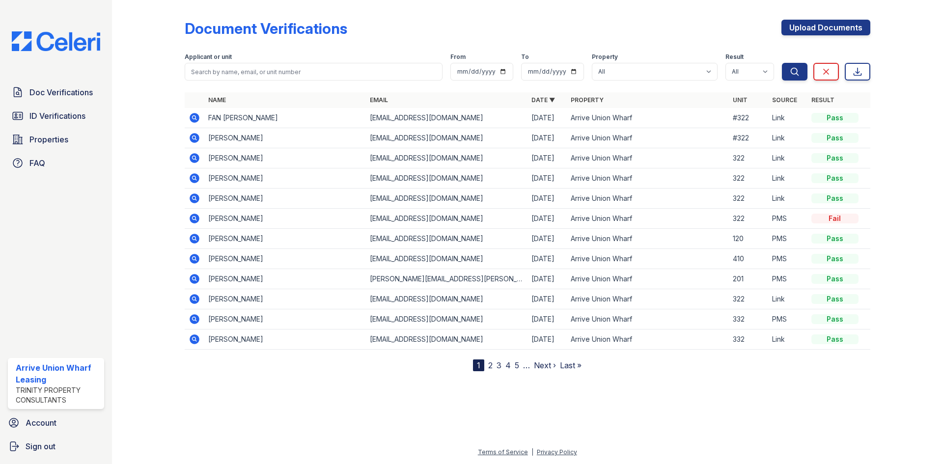
click at [193, 116] on icon at bounding box center [193, 117] width 2 height 2
click at [195, 116] on icon at bounding box center [195, 118] width 12 height 12
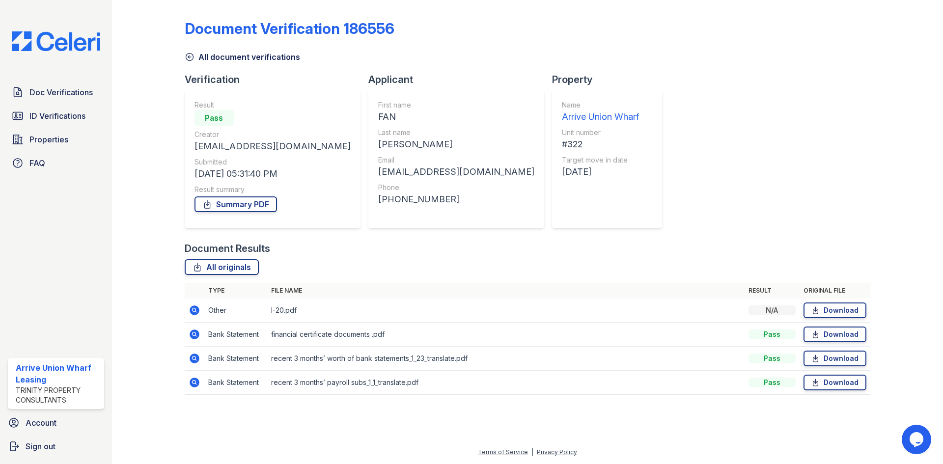
click at [194, 336] on icon at bounding box center [195, 334] width 10 height 10
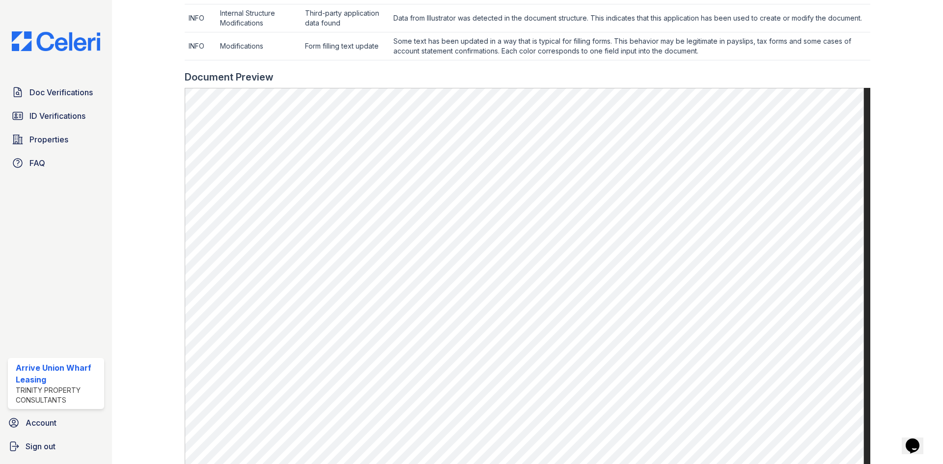
scroll to position [491, 0]
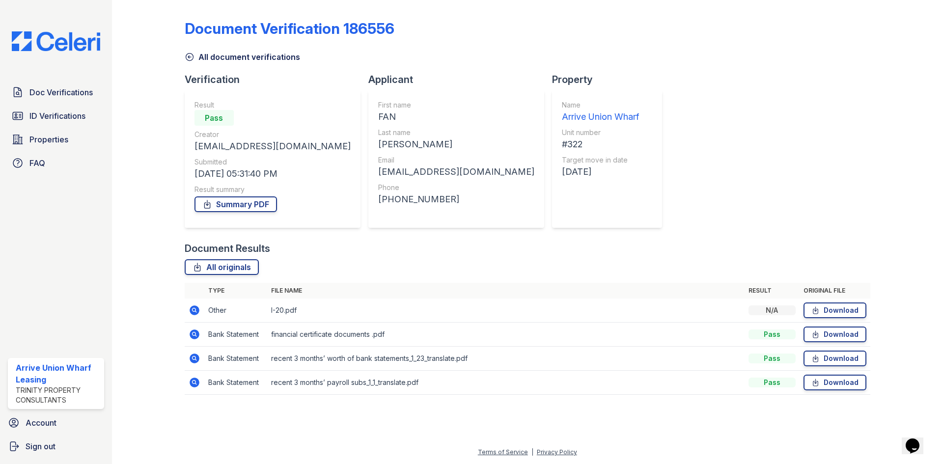
click at [191, 357] on icon at bounding box center [195, 359] width 10 height 10
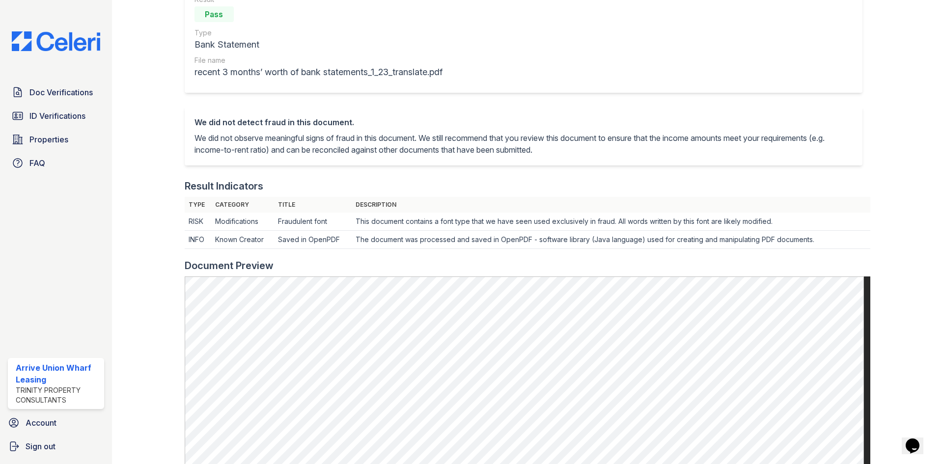
scroll to position [147, 0]
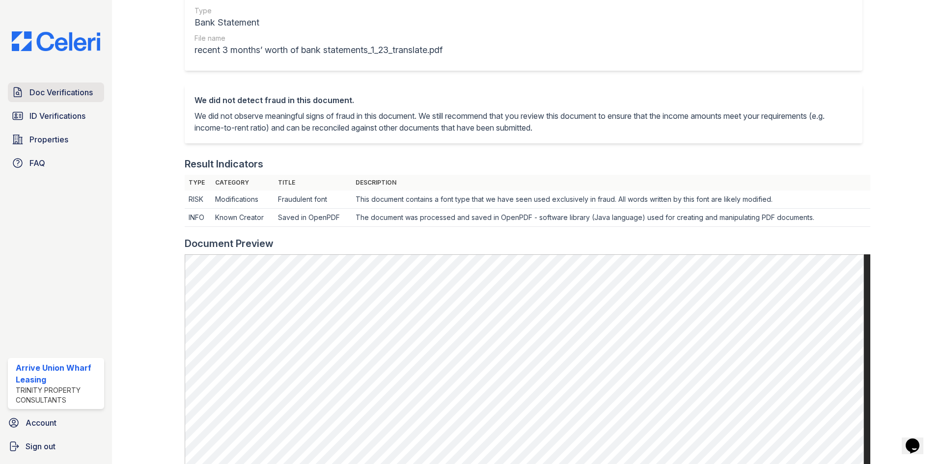
click at [33, 92] on span "Doc Verifications" at bounding box center [60, 92] width 63 height 12
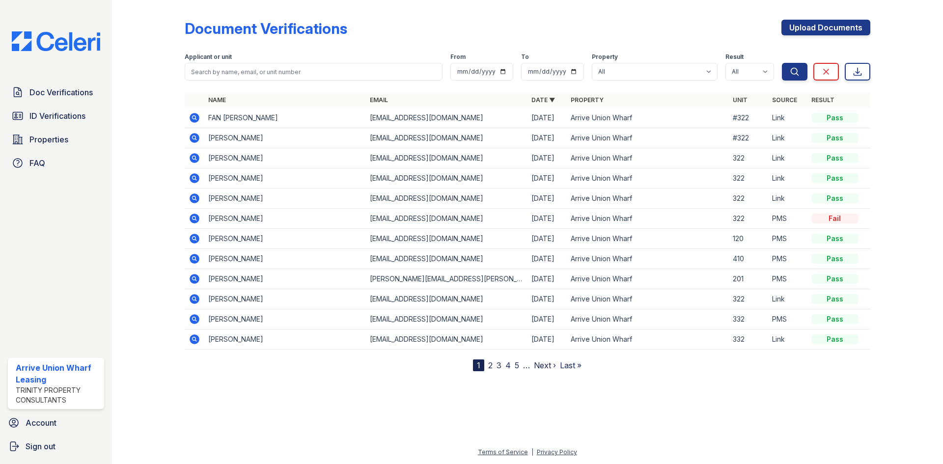
click at [198, 118] on icon at bounding box center [195, 118] width 10 height 10
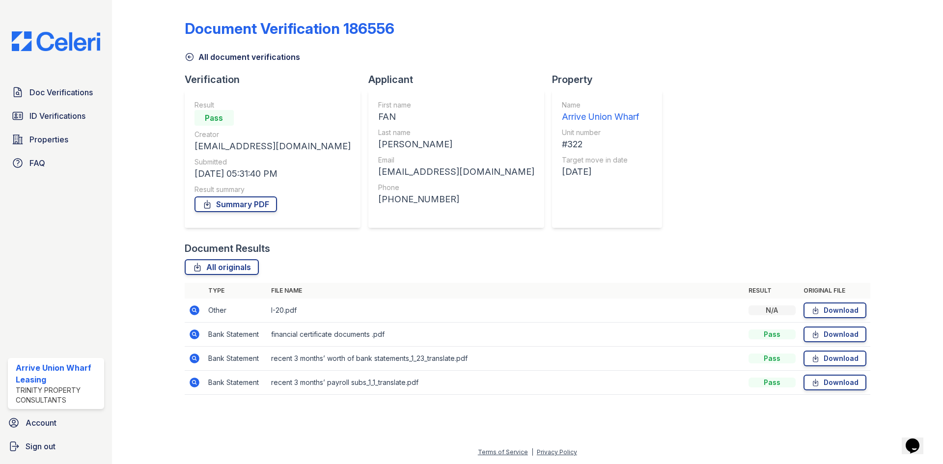
click at [194, 357] on icon at bounding box center [193, 357] width 2 height 2
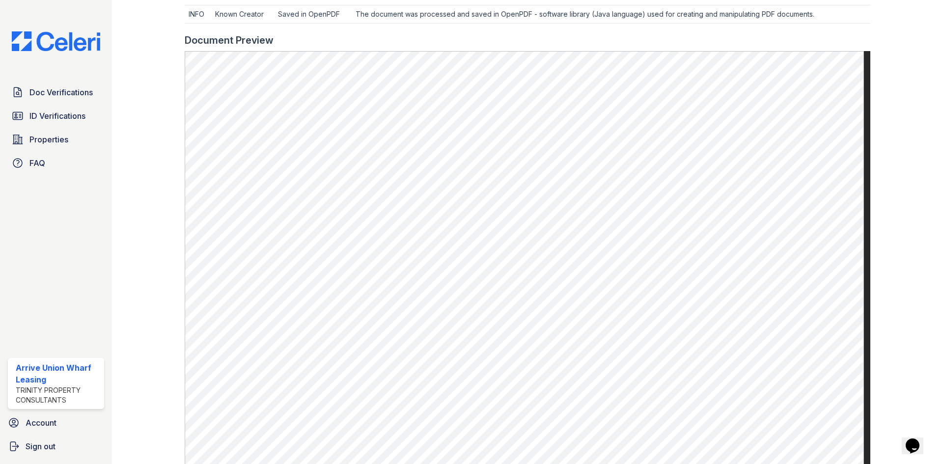
scroll to position [449, 0]
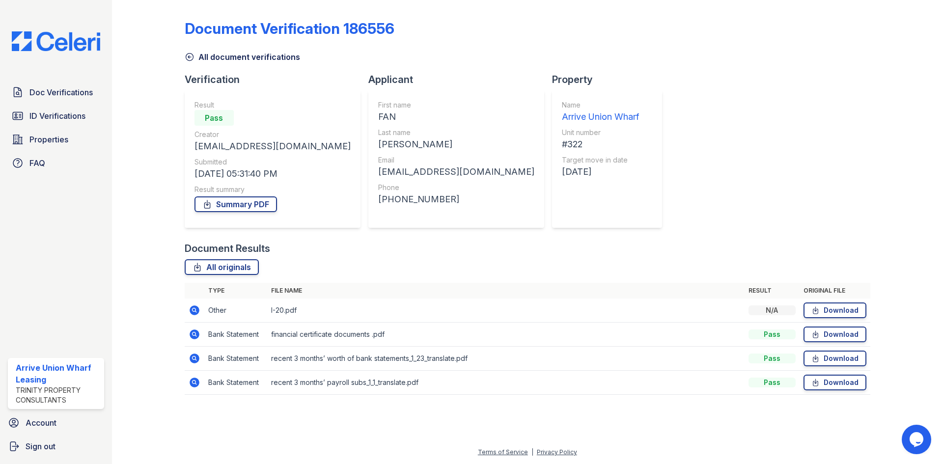
click at [194, 383] on icon at bounding box center [193, 382] width 2 height 2
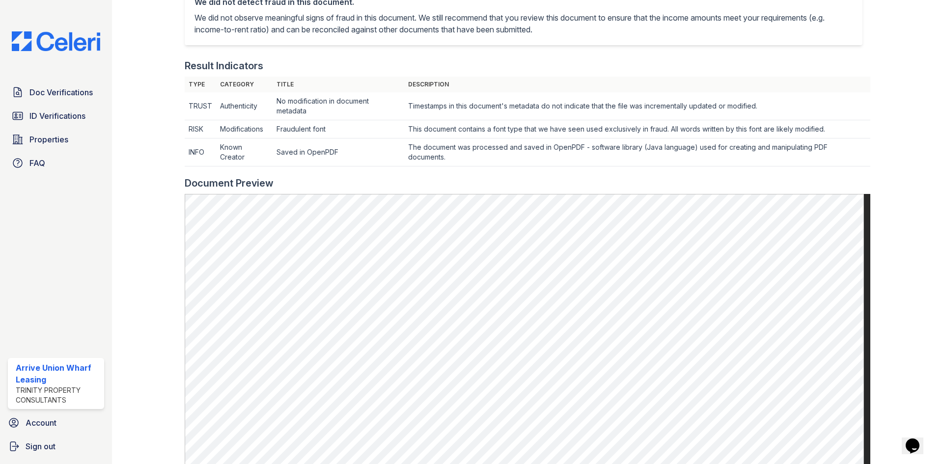
scroll to position [295, 0]
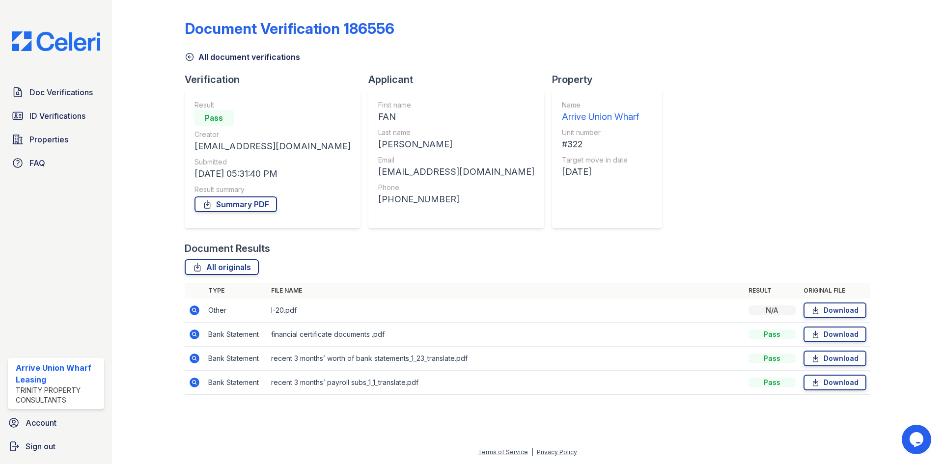
click at [194, 332] on icon at bounding box center [195, 334] width 12 height 12
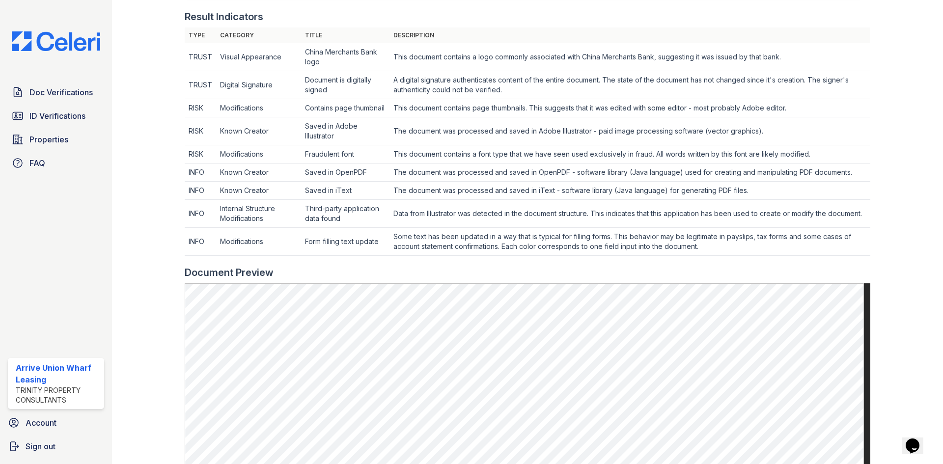
scroll to position [491, 0]
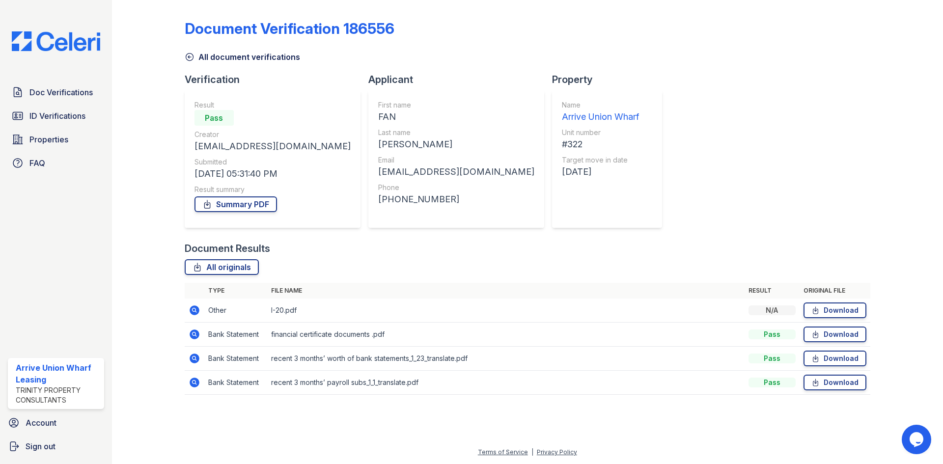
click at [192, 384] on icon at bounding box center [195, 383] width 10 height 10
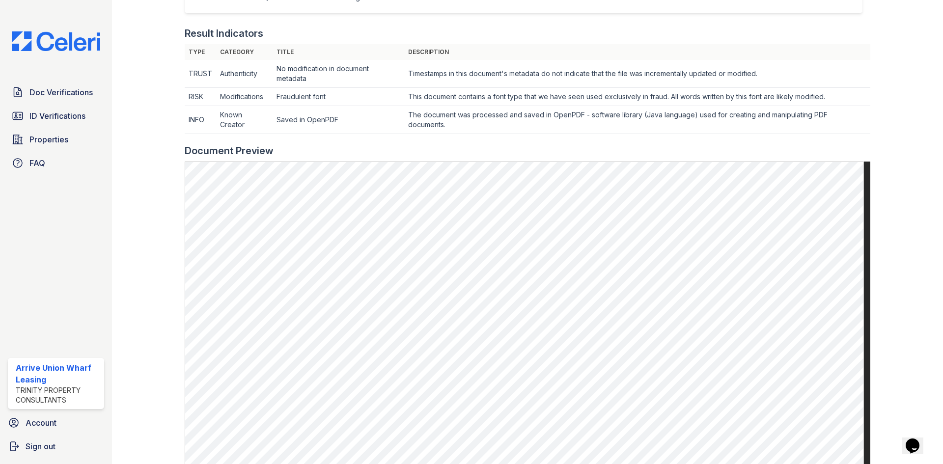
scroll to position [295, 0]
